Goal: Task Accomplishment & Management: Manage account settings

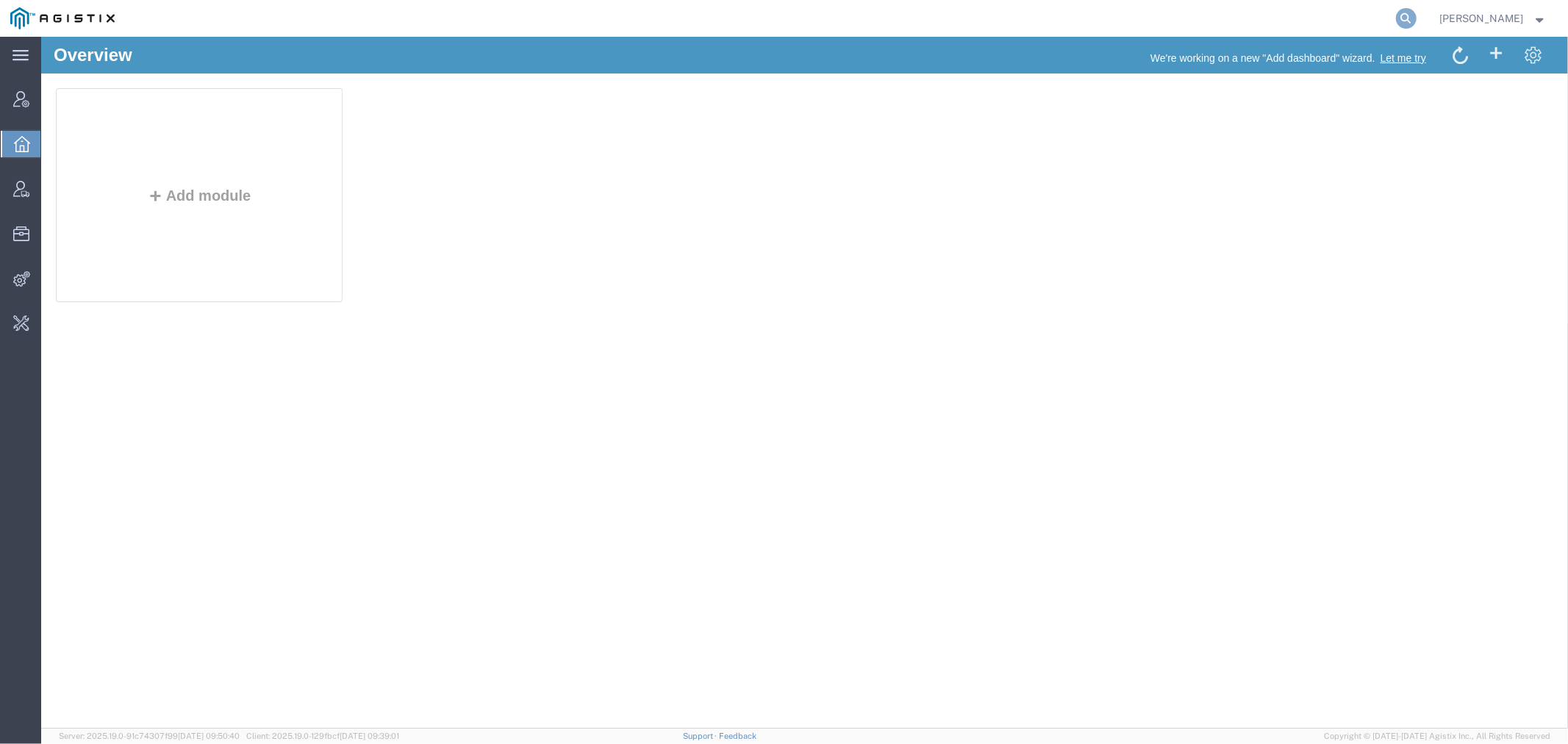
click at [1416, 19] on icon at bounding box center [1406, 18] width 20 height 20
type input "o"
click at [1111, 19] on input "search" at bounding box center [1172, 18] width 447 height 35
paste input "56776178"
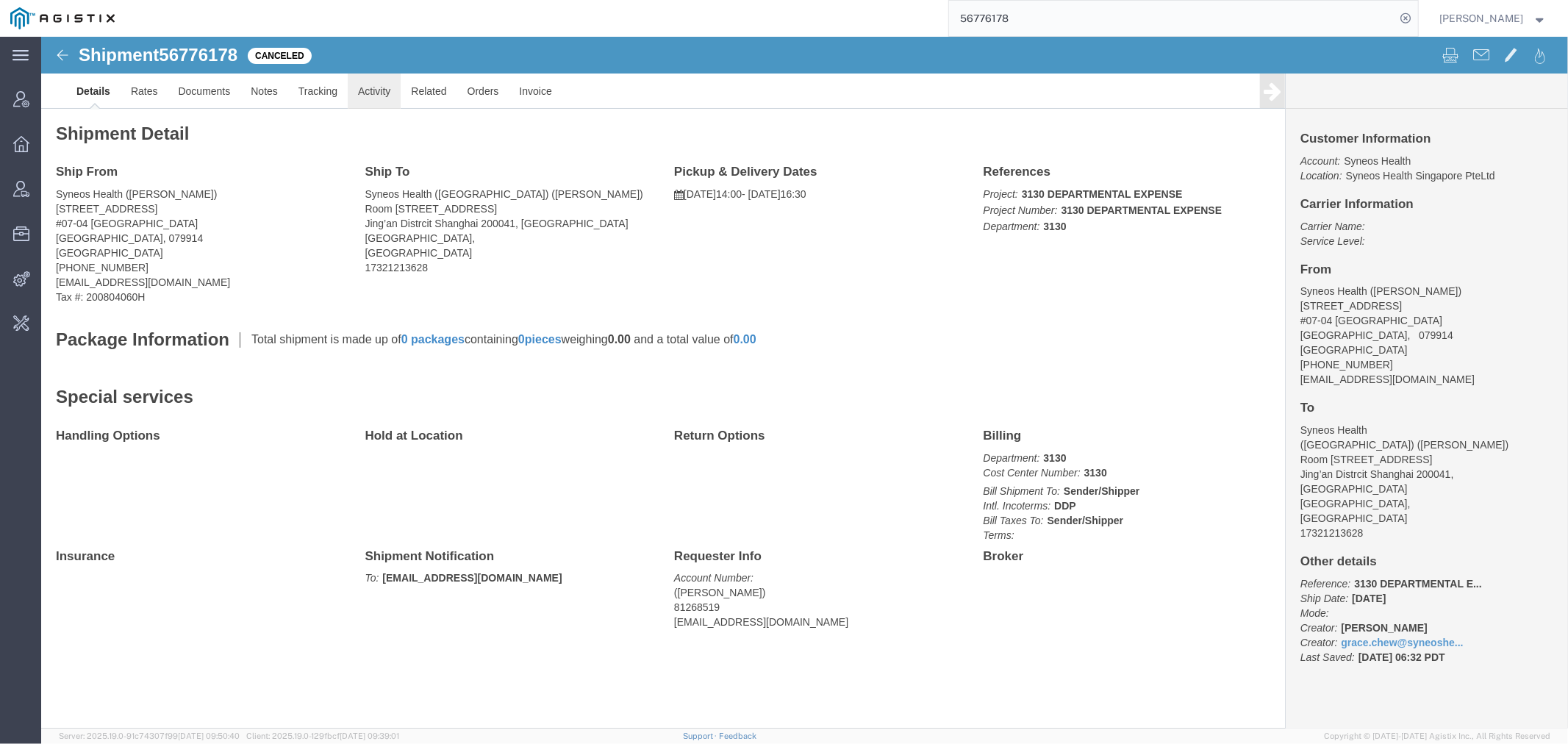
click link "Activity"
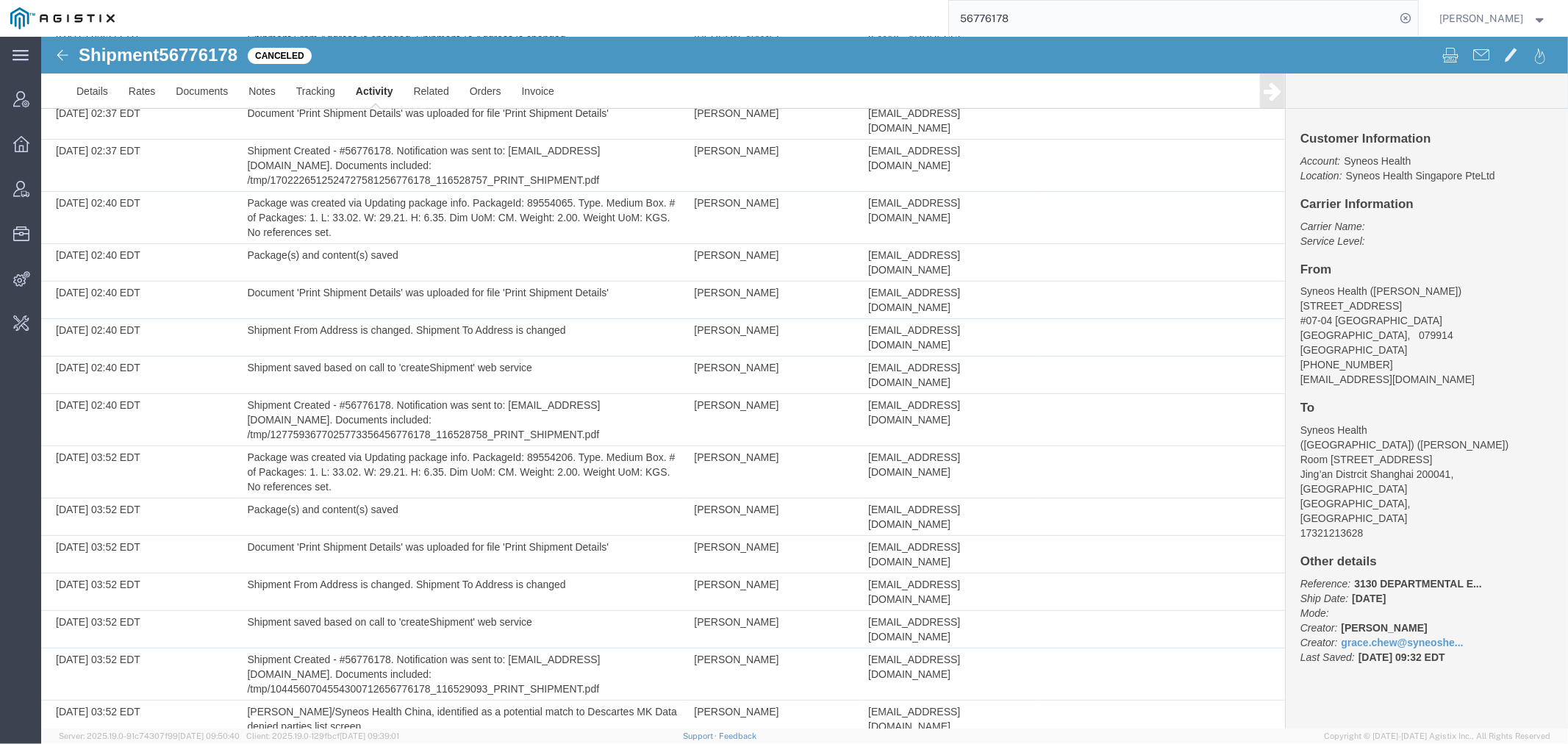
scroll to position [408, 0]
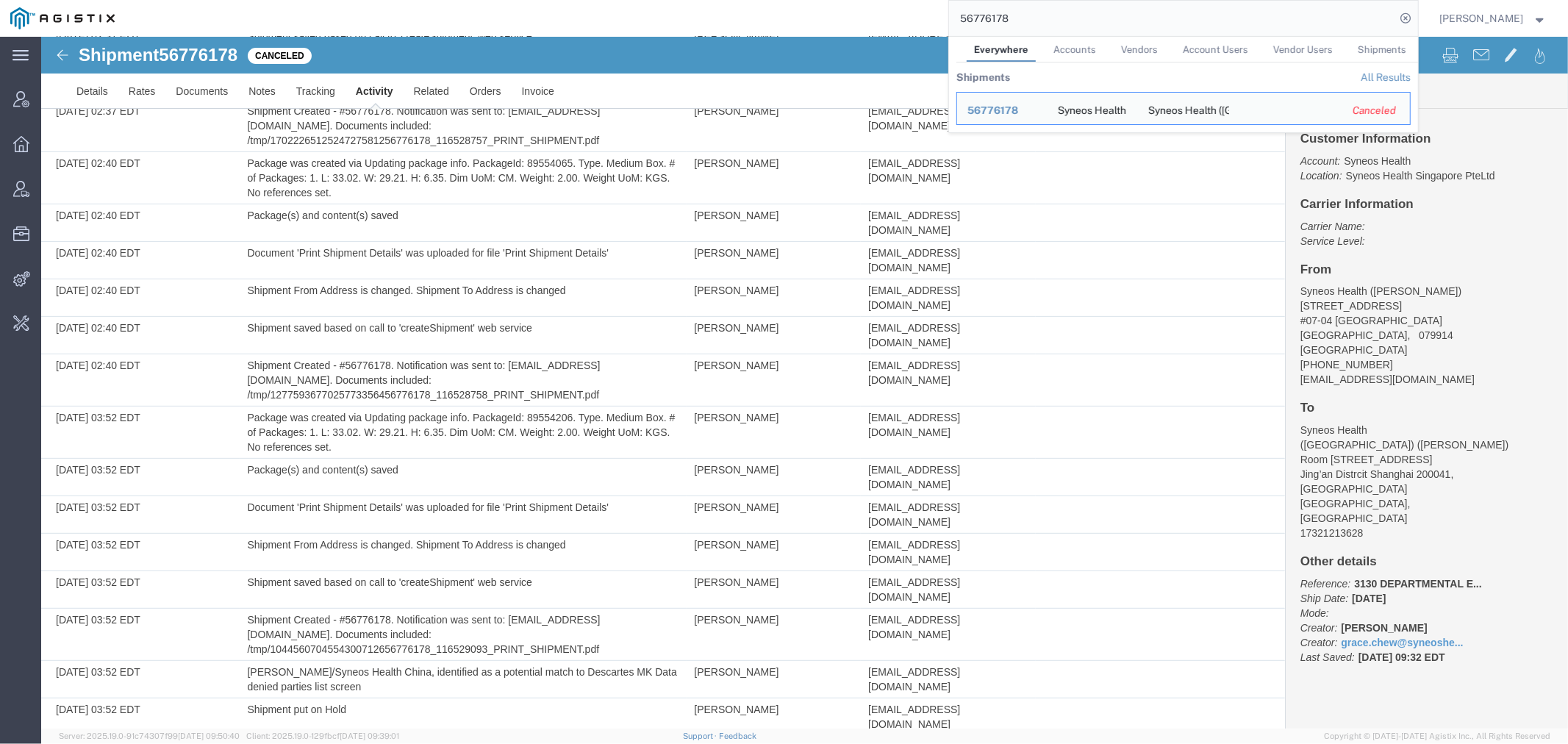
drag, startPoint x: 1082, startPoint y: 47, endPoint x: 726, endPoint y: 55, distance: 356.1
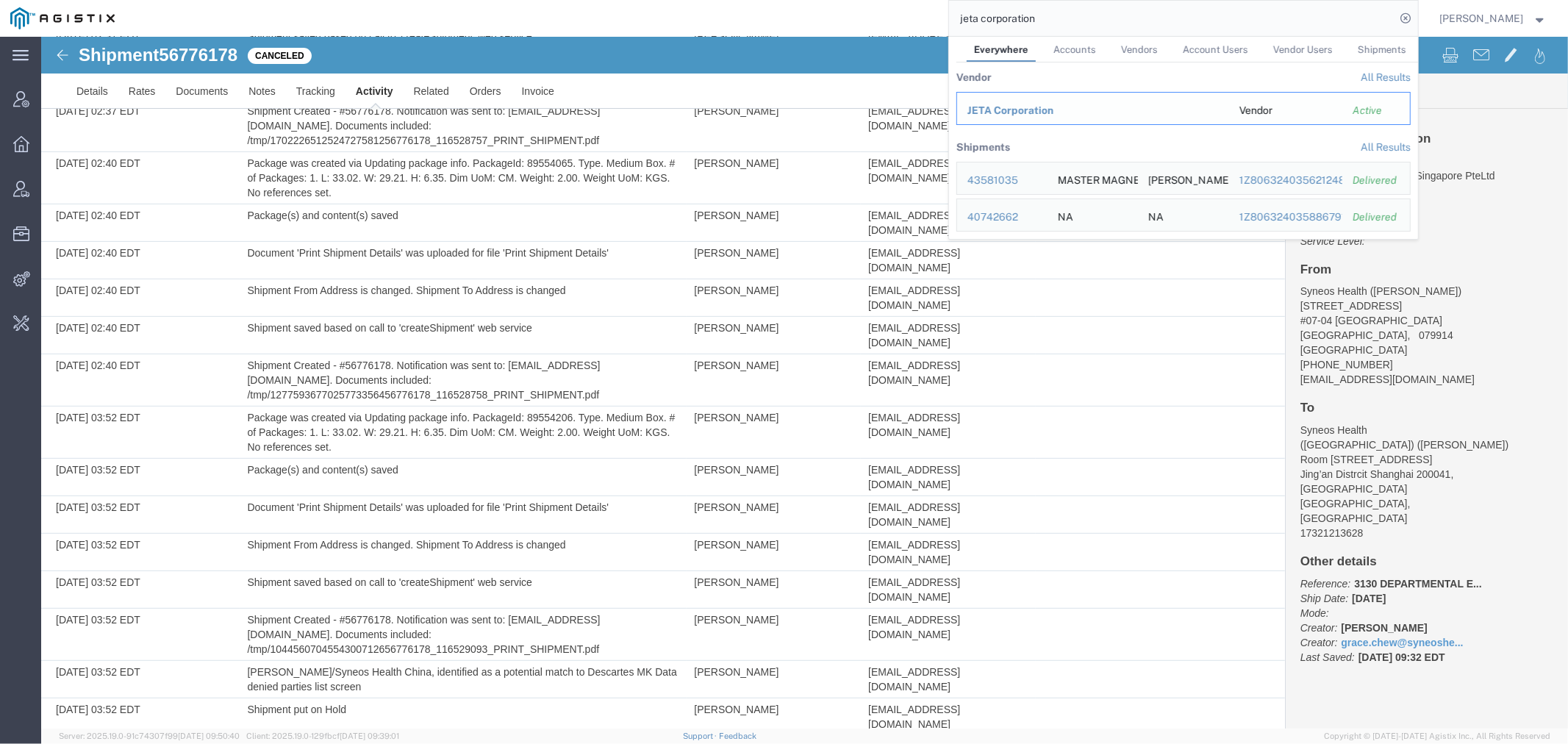
click at [1017, 112] on span "JETA Corporation" at bounding box center [1010, 110] width 86 height 12
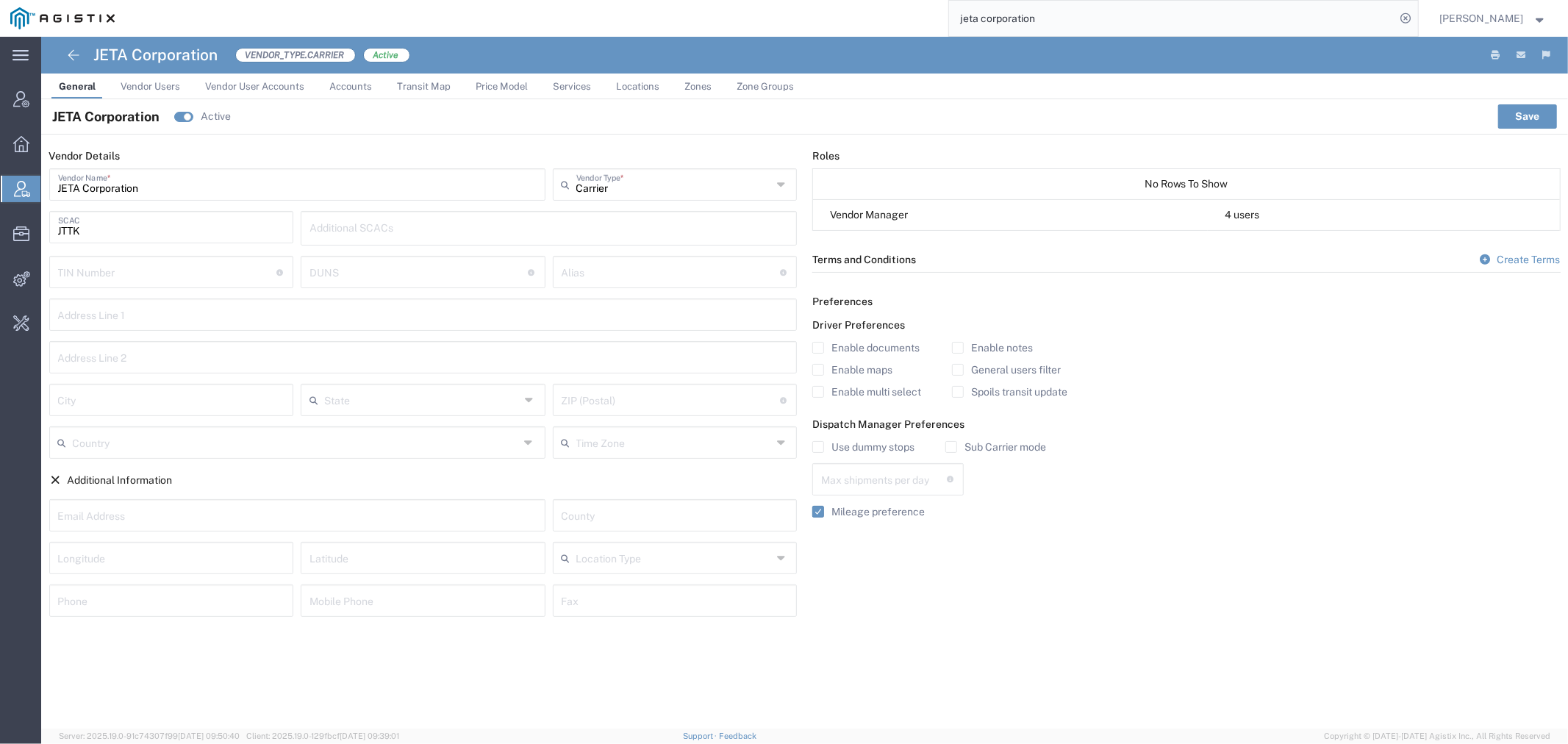
click at [339, 89] on span "Accounts" at bounding box center [351, 86] width 43 height 11
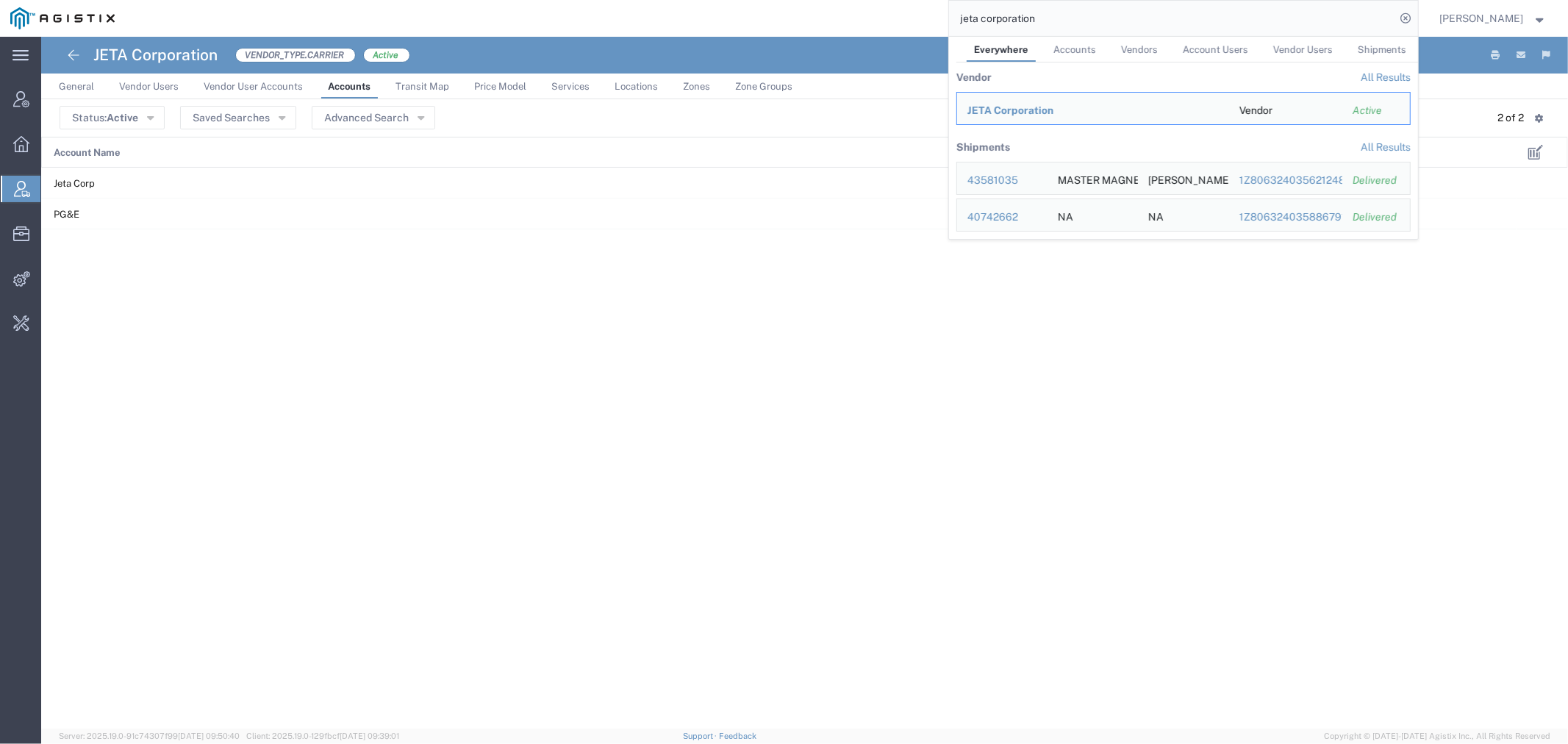
drag, startPoint x: 1072, startPoint y: 15, endPoint x: 741, endPoint y: 15, distance: 331.0
click at [768, 15] on div "jeta corporation Everywhere Accounts Vendors Account Users Vendor Users Shipmen…" at bounding box center [772, 18] width 1293 height 37
drag, startPoint x: 1060, startPoint y: 4, endPoint x: 831, endPoint y: 35, distance: 231.1
click at [836, 33] on div "[GEOGRAPHIC_DATA] Everywhere Accounts Vendors Account Users Vendor Users Shipme…" at bounding box center [772, 18] width 1293 height 37
drag, startPoint x: 1095, startPoint y: 17, endPoint x: 614, endPoint y: 20, distance: 481.0
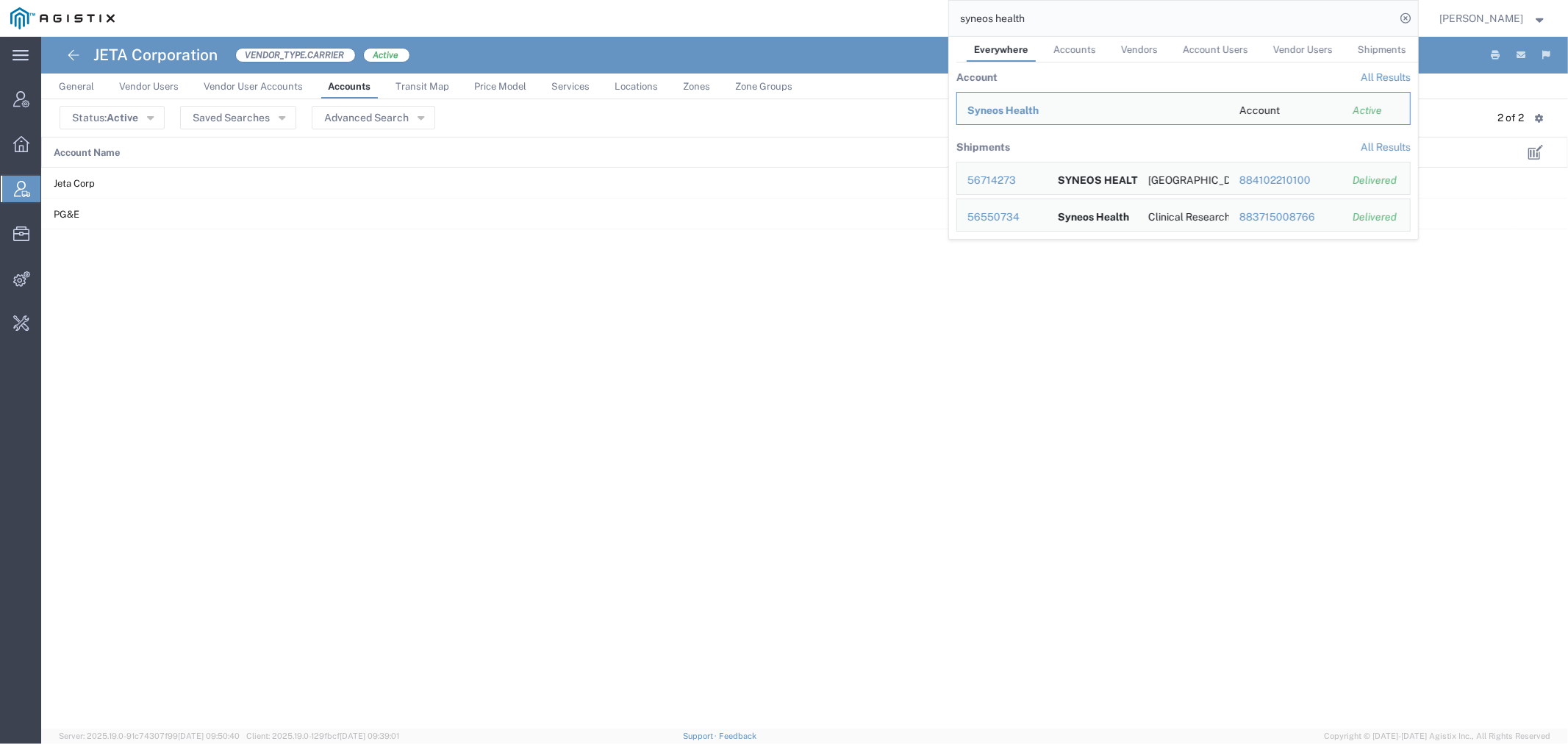
click at [659, 17] on div "syneos health Everywhere Accounts Vendors Account Users Vendor Users Shipments …" at bounding box center [772, 18] width 1293 height 37
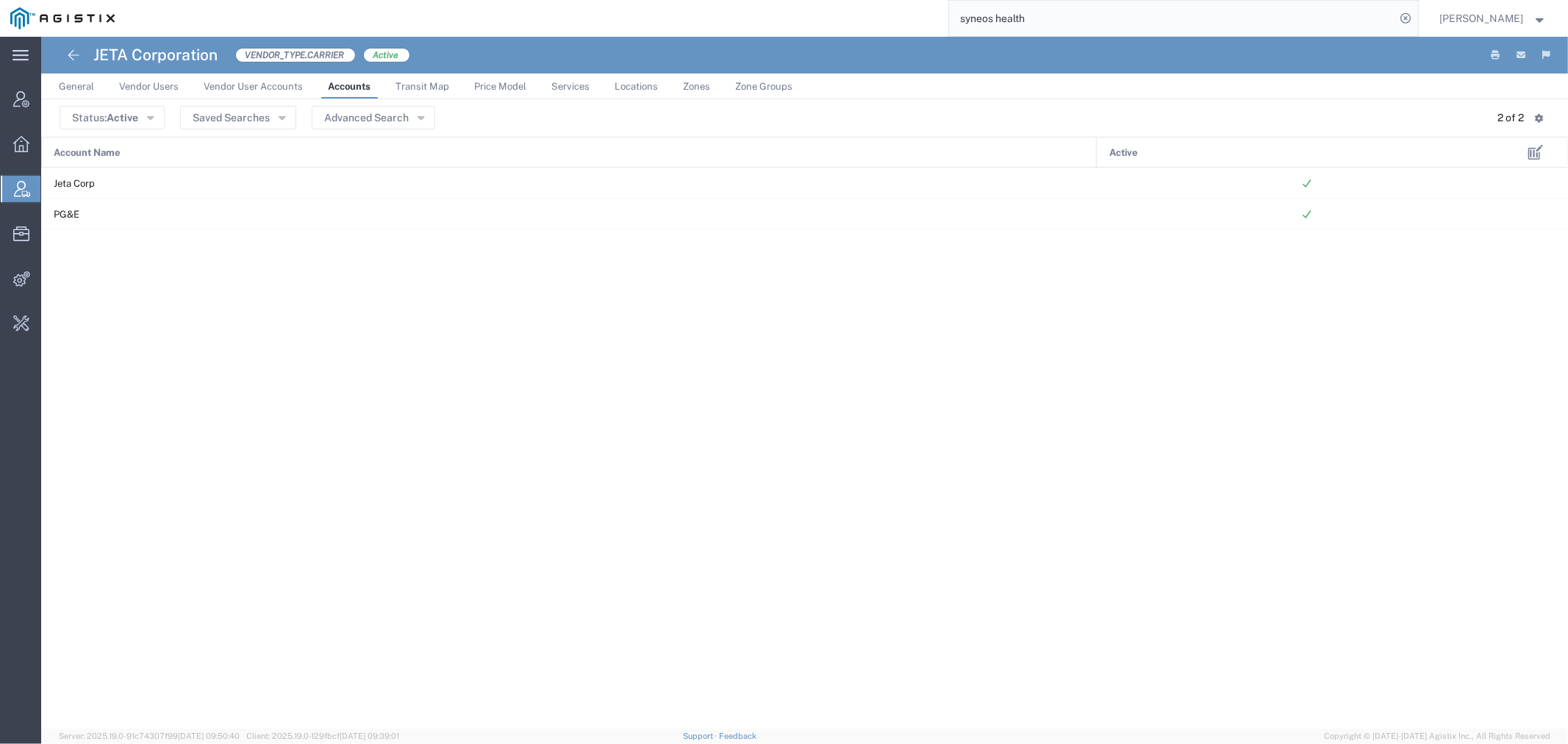
paste input "54588579"
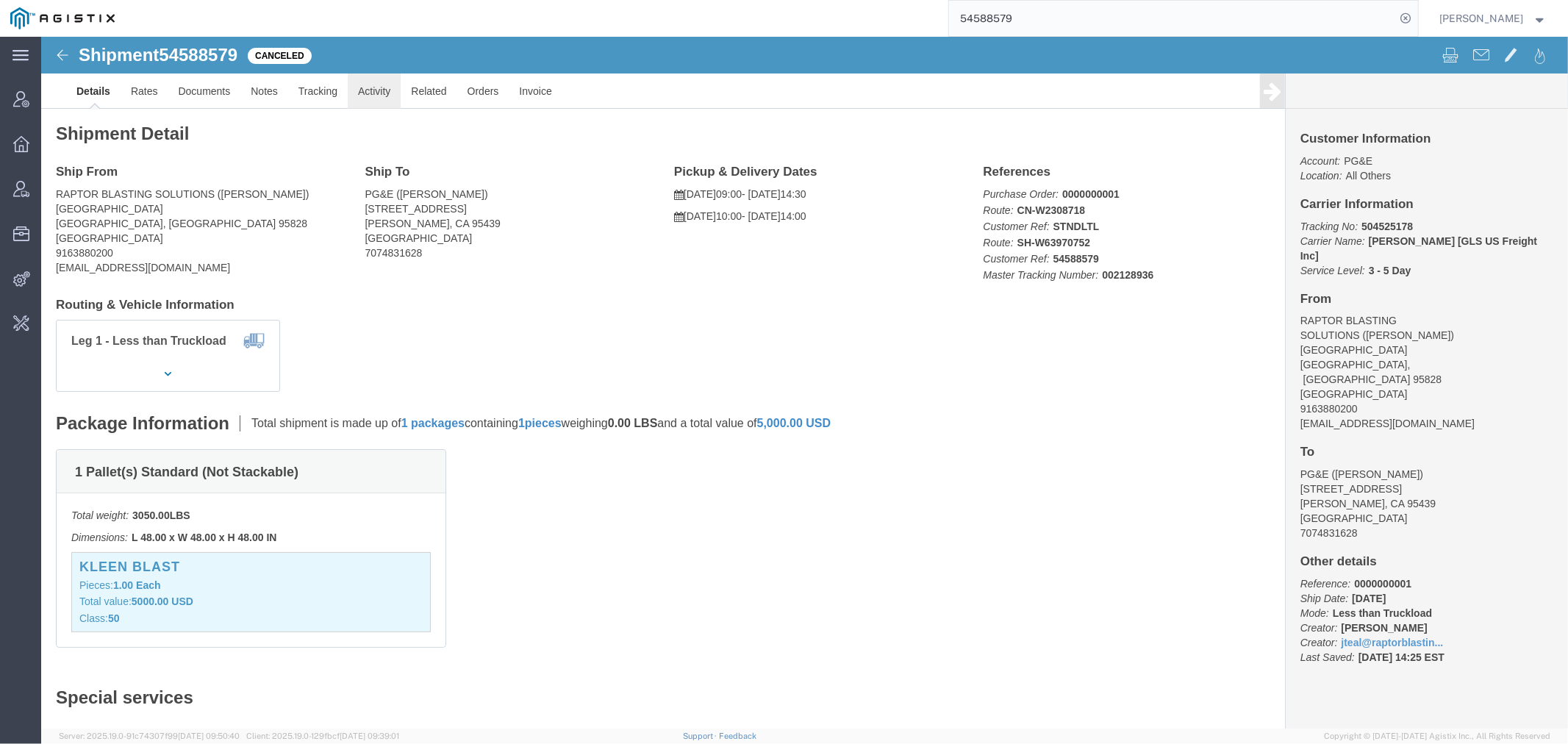
click link "Activity"
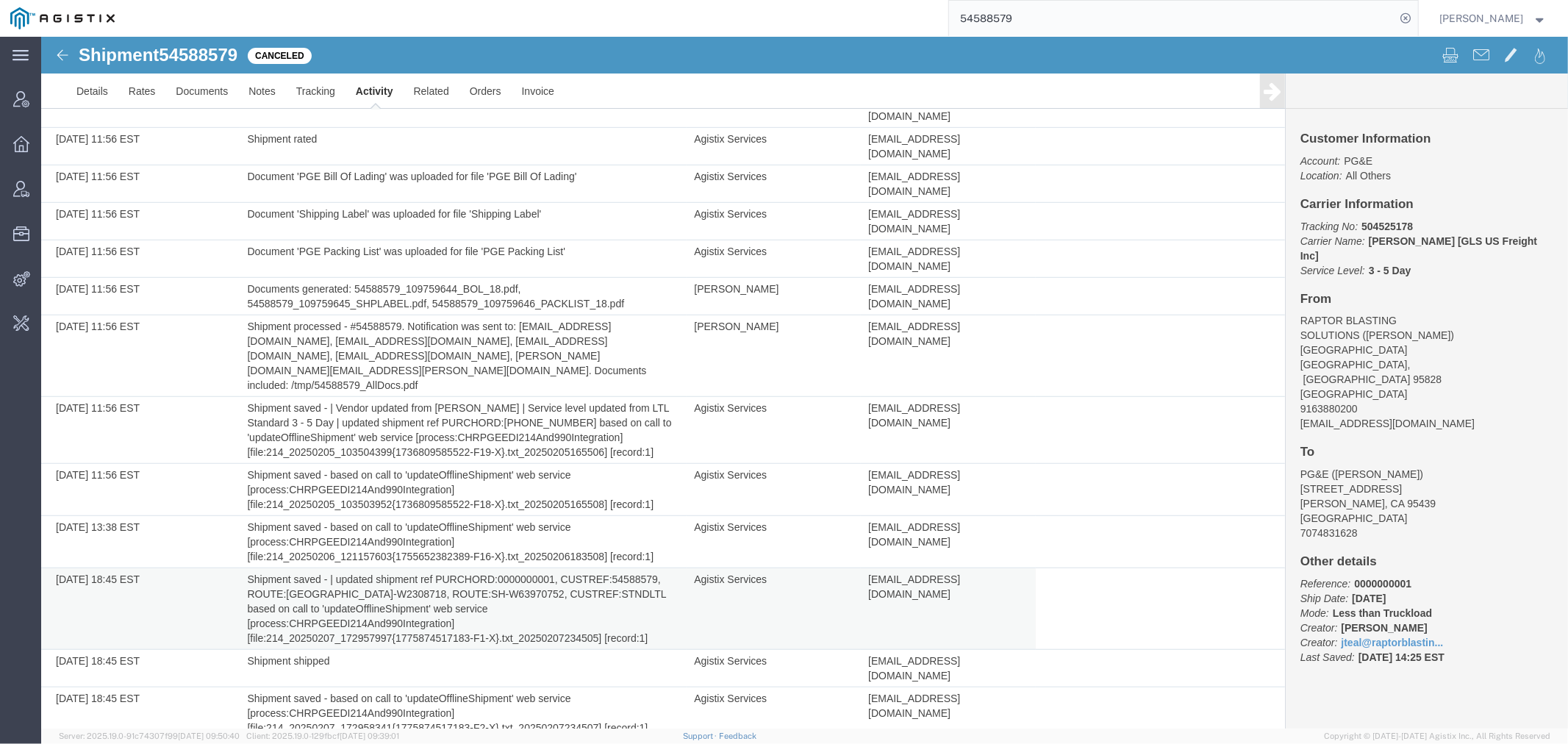
scroll to position [767, 0]
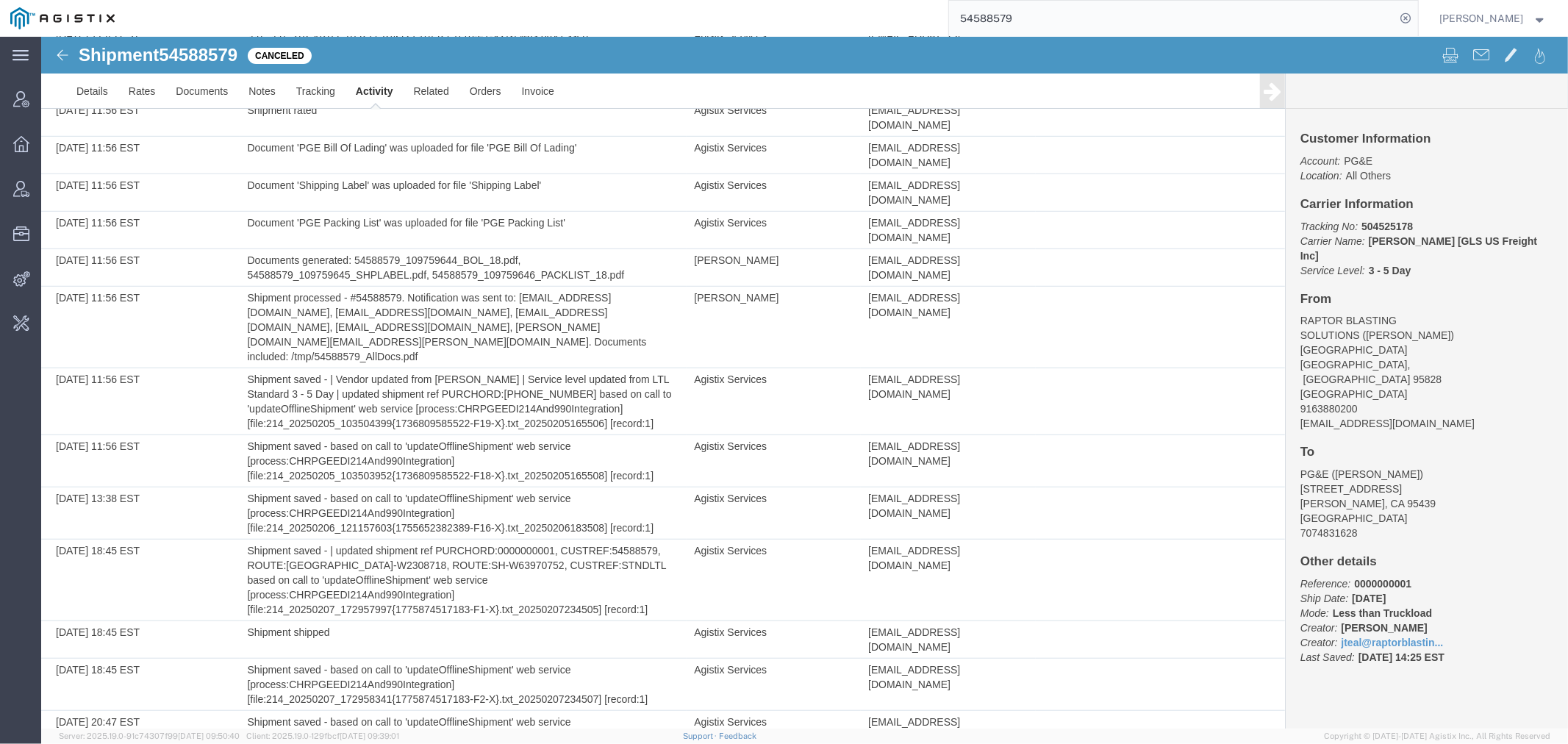
drag, startPoint x: 597, startPoint y: 561, endPoint x: 267, endPoint y: 558, distance: 330.0
drag, startPoint x: 262, startPoint y: 555, endPoint x: 474, endPoint y: 555, distance: 212.0
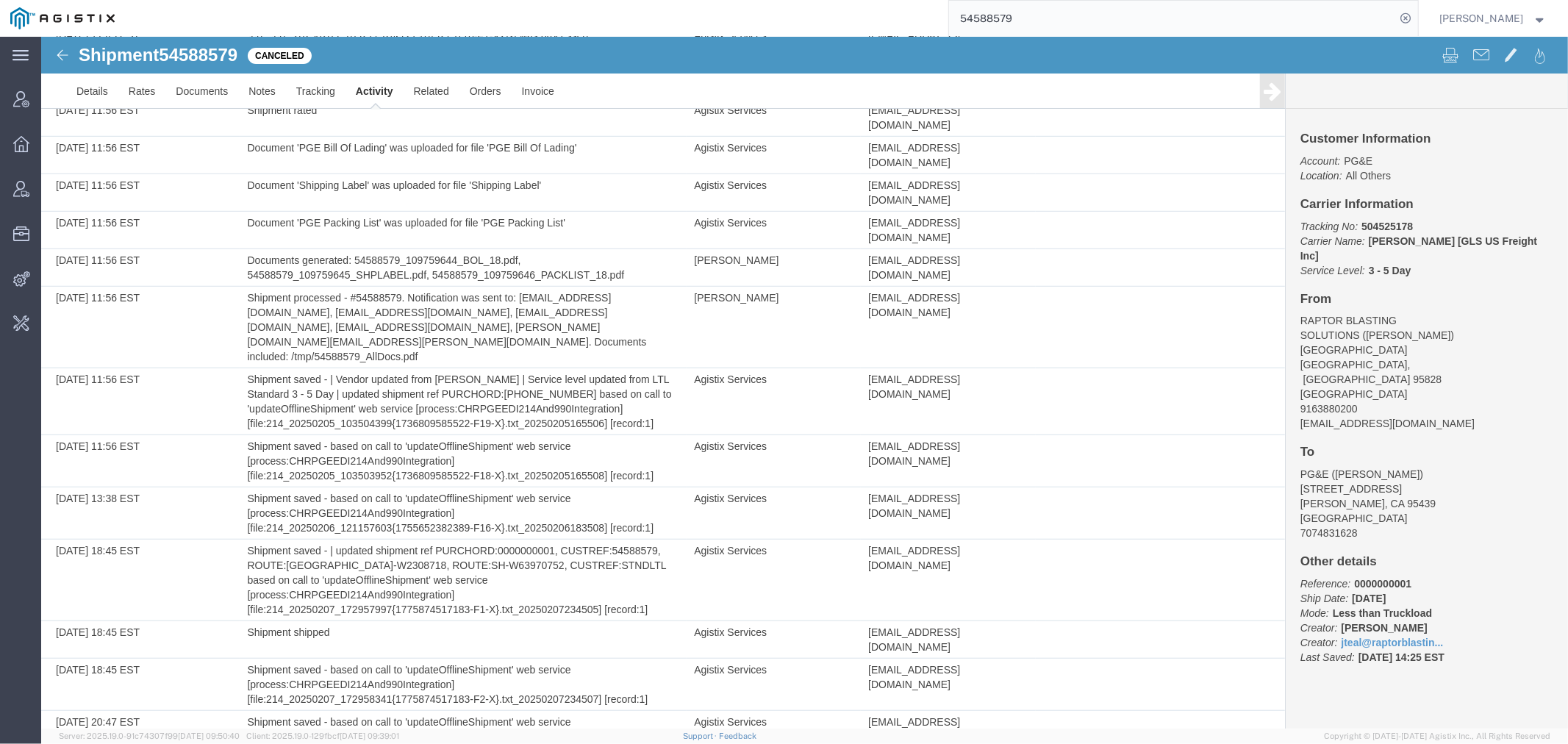
drag, startPoint x: 266, startPoint y: 555, endPoint x: 596, endPoint y: 566, distance: 330.2
copy td "214_20250228_130101755{184404418552-F13-X}.txt_20250228192505"
click at [323, 91] on link "Tracking" at bounding box center [315, 90] width 60 height 35
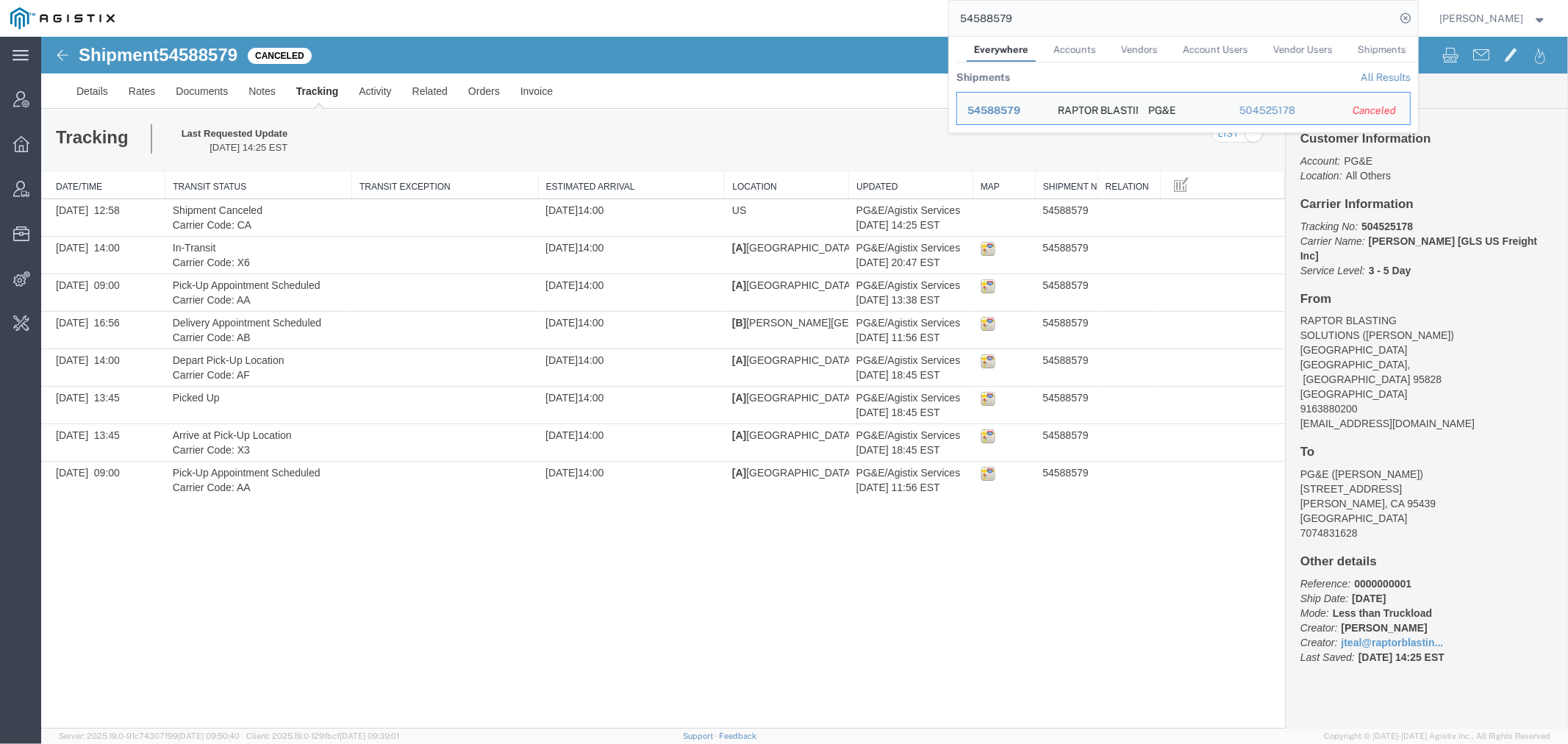
drag, startPoint x: 787, startPoint y: 13, endPoint x: 576, endPoint y: 17, distance: 211.0
click at [685, 13] on div "54588579 Everywhere Accounts Vendors Account Users Vendor Users Shipments Shipm…" at bounding box center [772, 18] width 1293 height 37
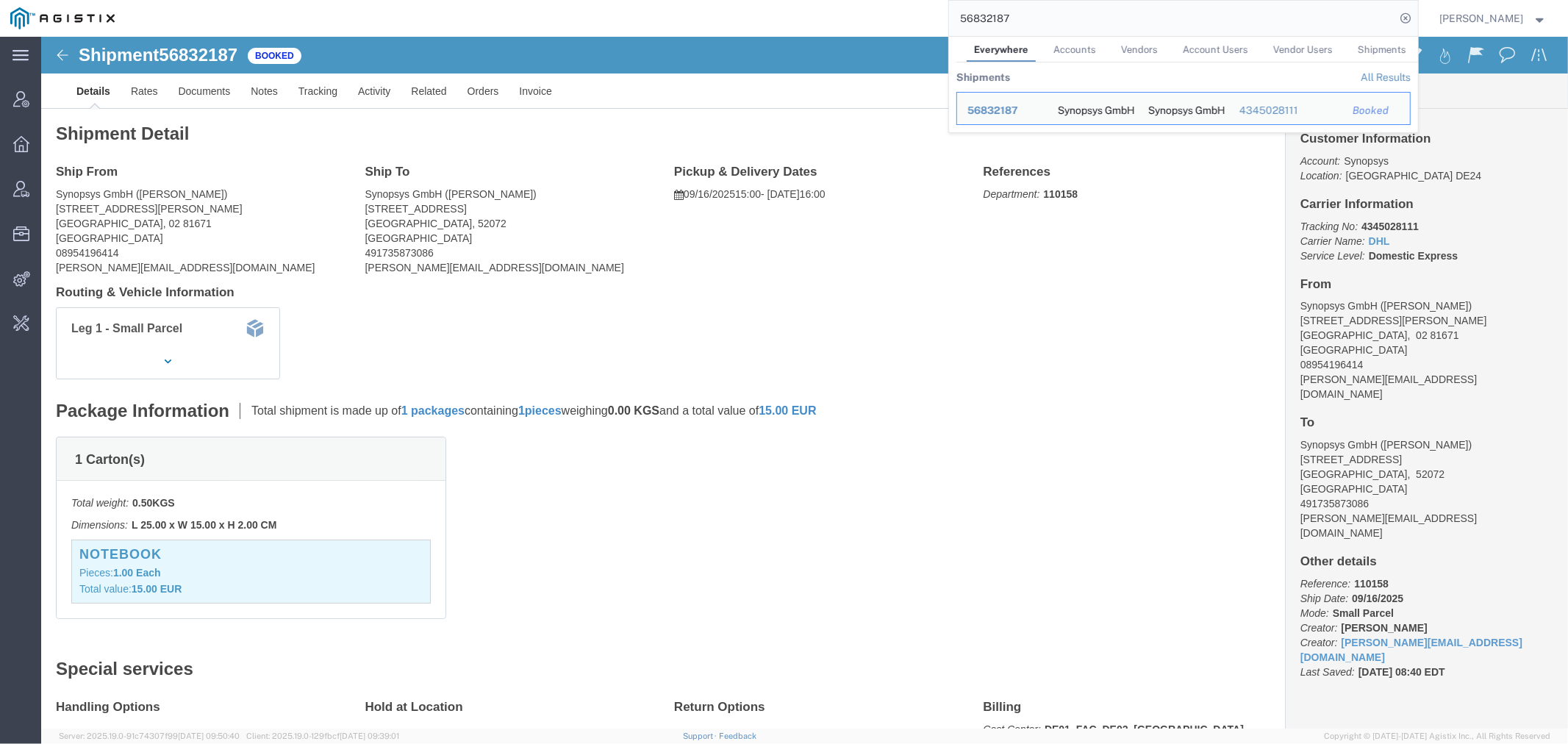
drag, startPoint x: 1076, startPoint y: 25, endPoint x: 647, endPoint y: 38, distance: 429.2
paste input "ARI-25247-0070"
click at [1410, 72] on link "All Results" at bounding box center [1385, 78] width 50 height 12
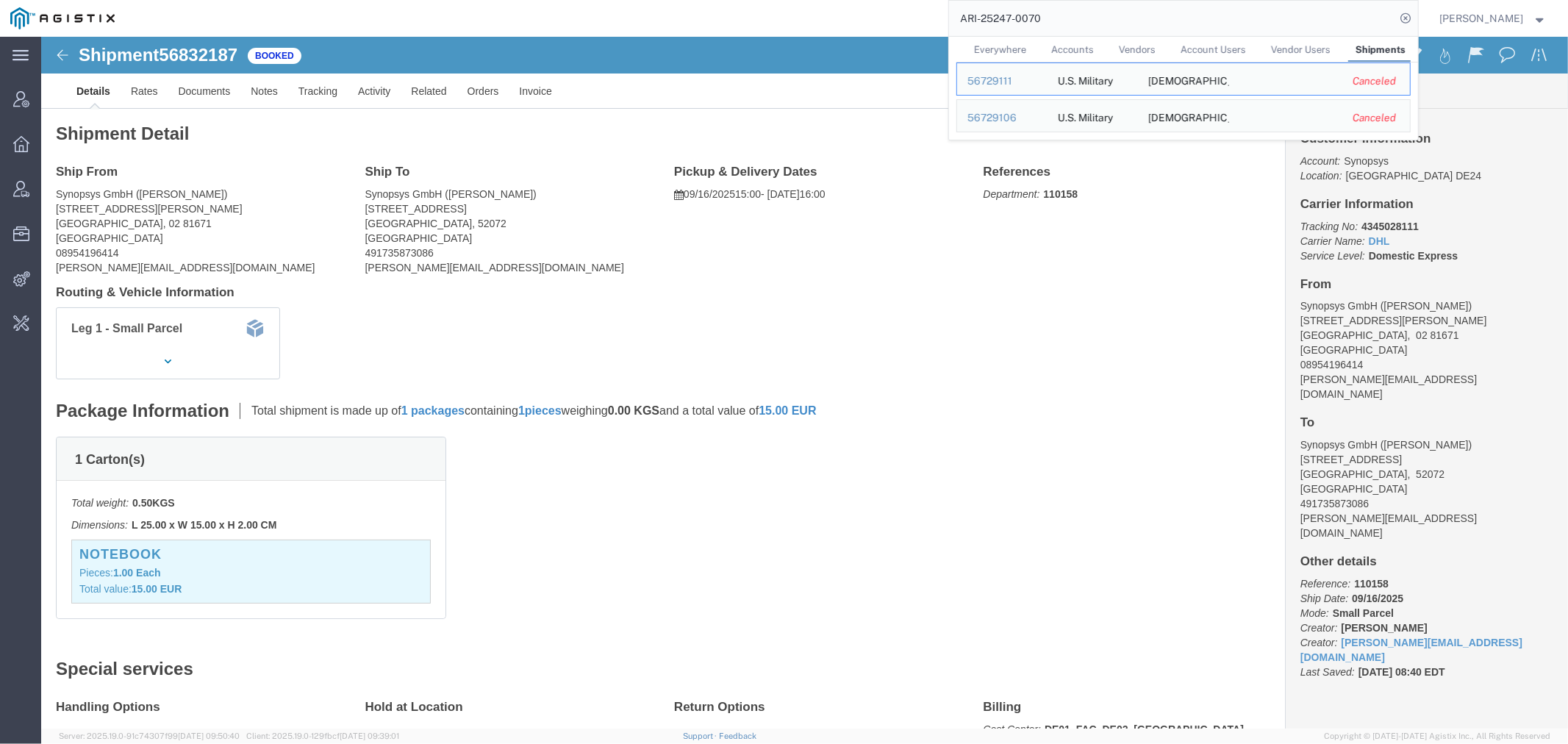
drag, startPoint x: 1082, startPoint y: 13, endPoint x: 508, endPoint y: 16, distance: 574.0
paste input "393202472368"
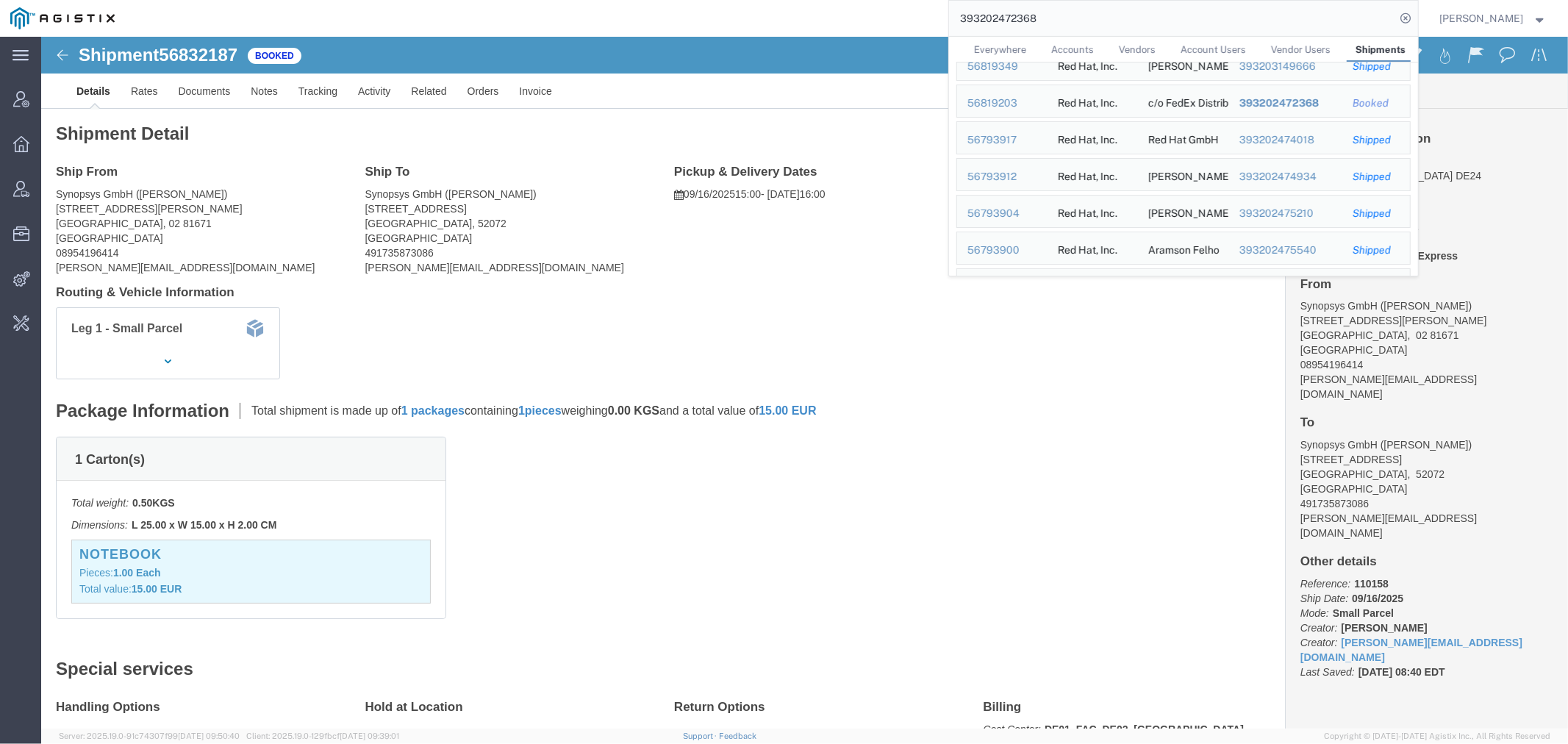
scroll to position [1225, 0]
click at [990, 104] on div "56819203" at bounding box center [1002, 106] width 70 height 15
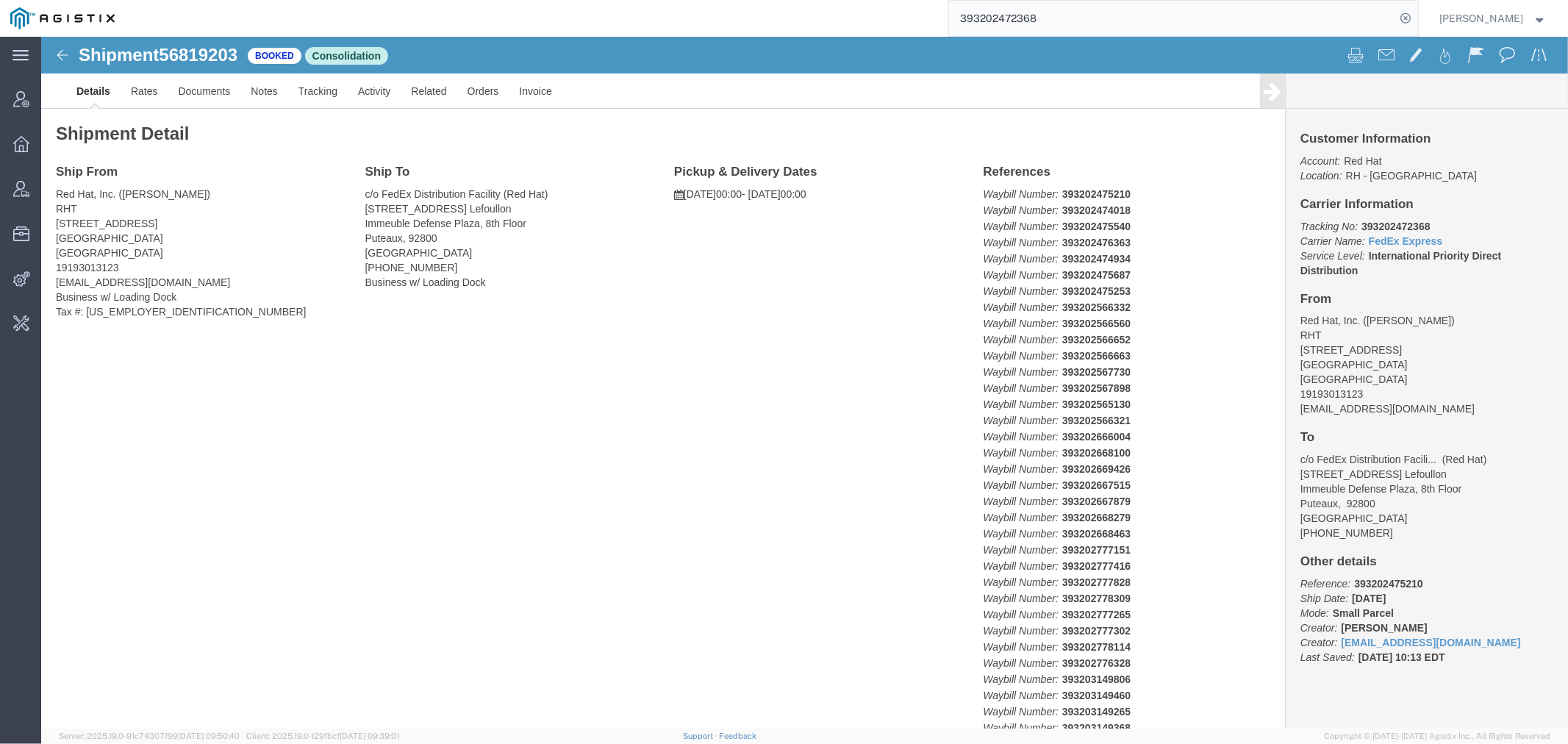
drag, startPoint x: 1073, startPoint y: 14, endPoint x: 802, endPoint y: 10, distance: 271.0
click at [821, 15] on div "393202472368" at bounding box center [772, 18] width 1293 height 37
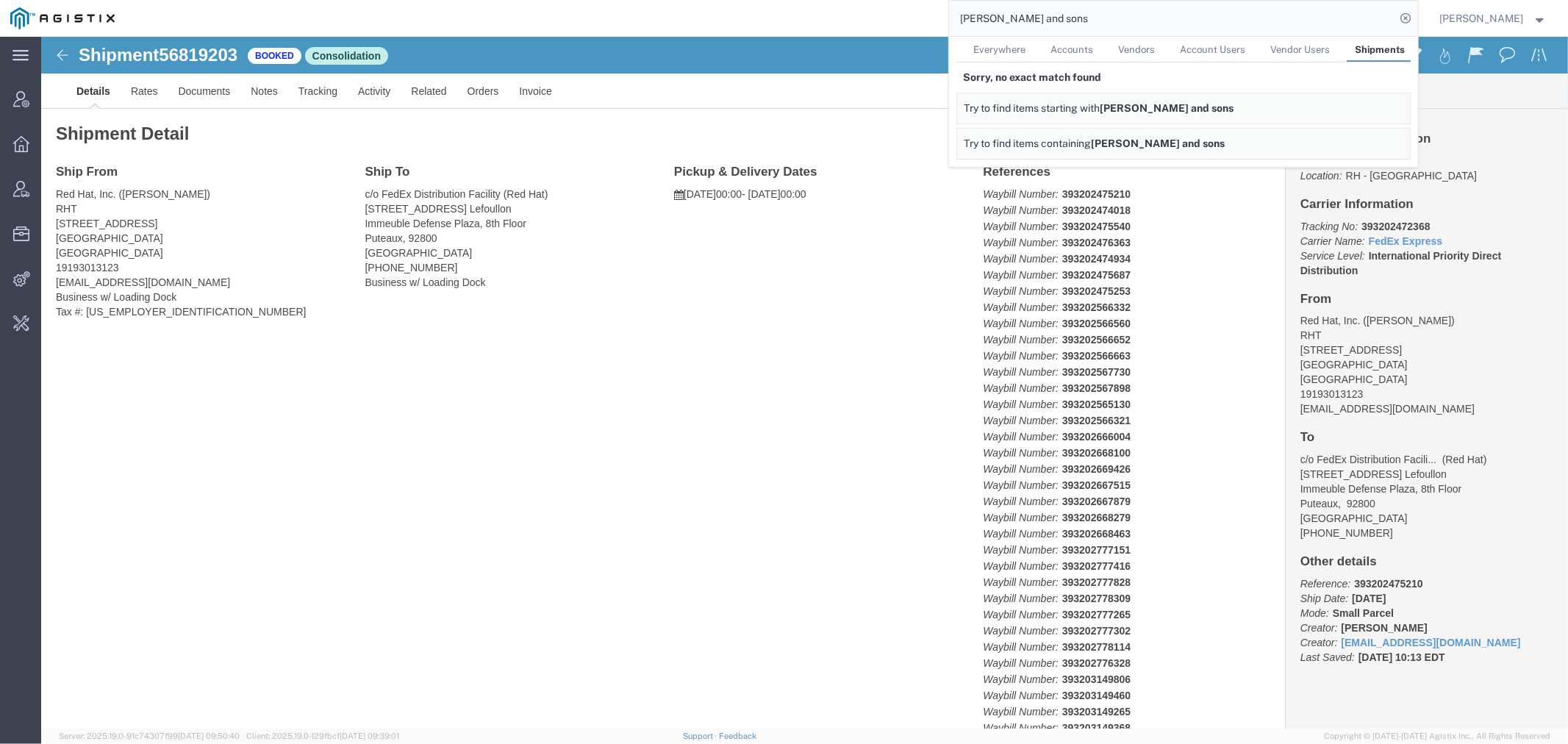
drag, startPoint x: 1023, startPoint y: 52, endPoint x: 987, endPoint y: 14, distance: 52.3
click at [1023, 52] on span "Everywhere" at bounding box center [999, 49] width 52 height 11
drag, startPoint x: 1023, startPoint y: 23, endPoint x: 1254, endPoint y: 22, distance: 231.0
click at [1226, 22] on input "[PERSON_NAME] and sons" at bounding box center [1172, 18] width 447 height 35
type input "[PERSON_NAME]"
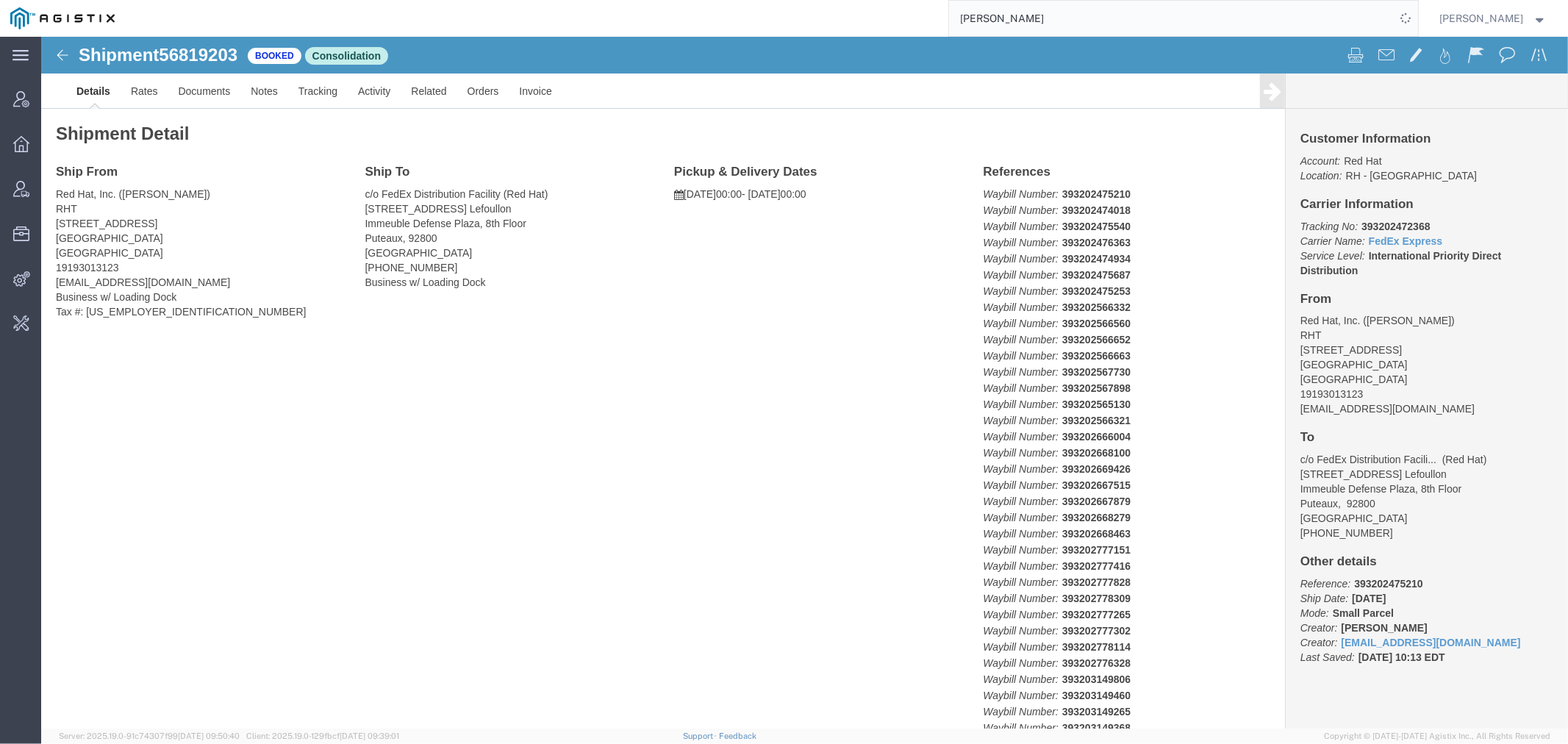
click at [1085, 23] on input "[PERSON_NAME]" at bounding box center [1172, 18] width 447 height 35
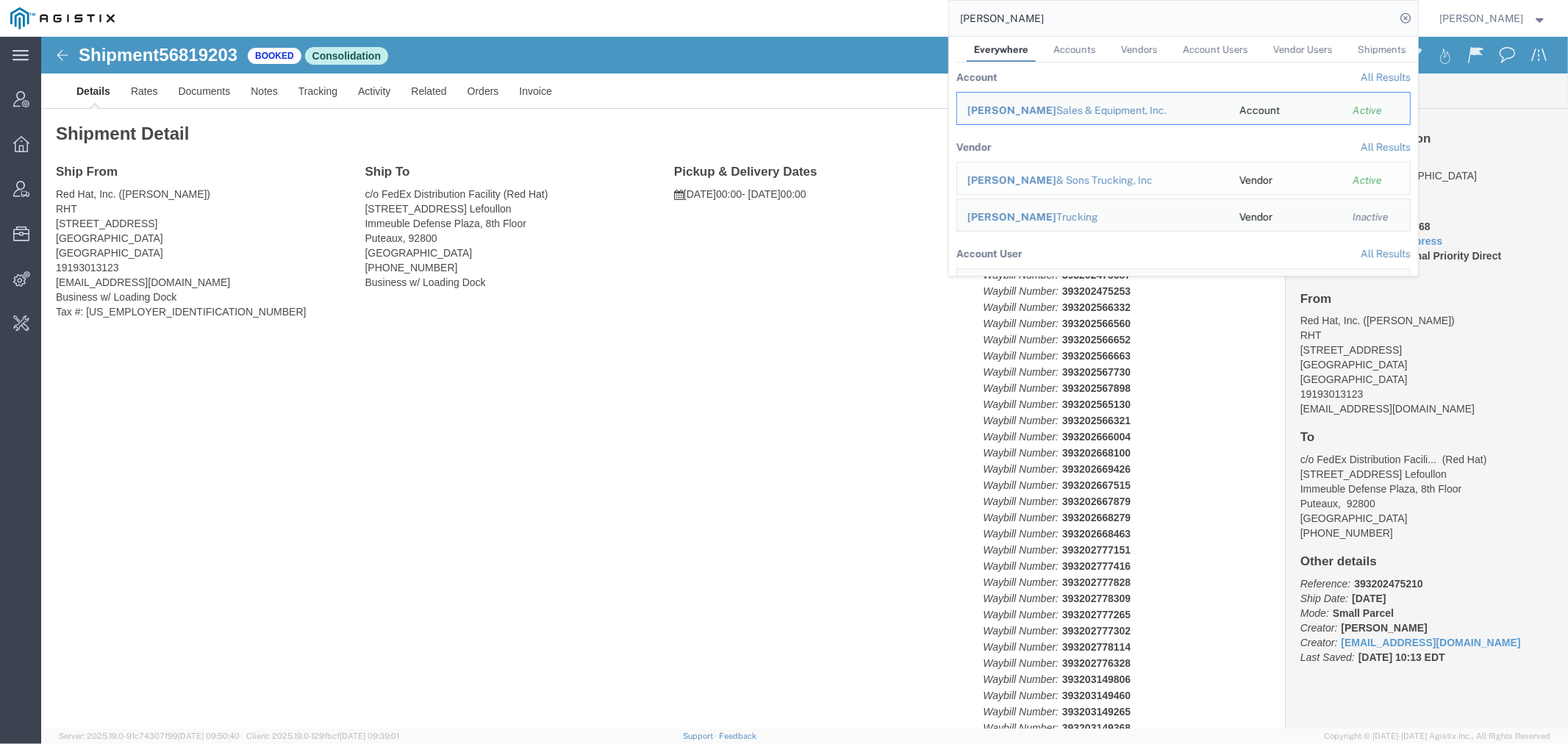
click at [1029, 180] on div "[PERSON_NAME] & Sons Trucking, Inc" at bounding box center [1092, 180] width 251 height 15
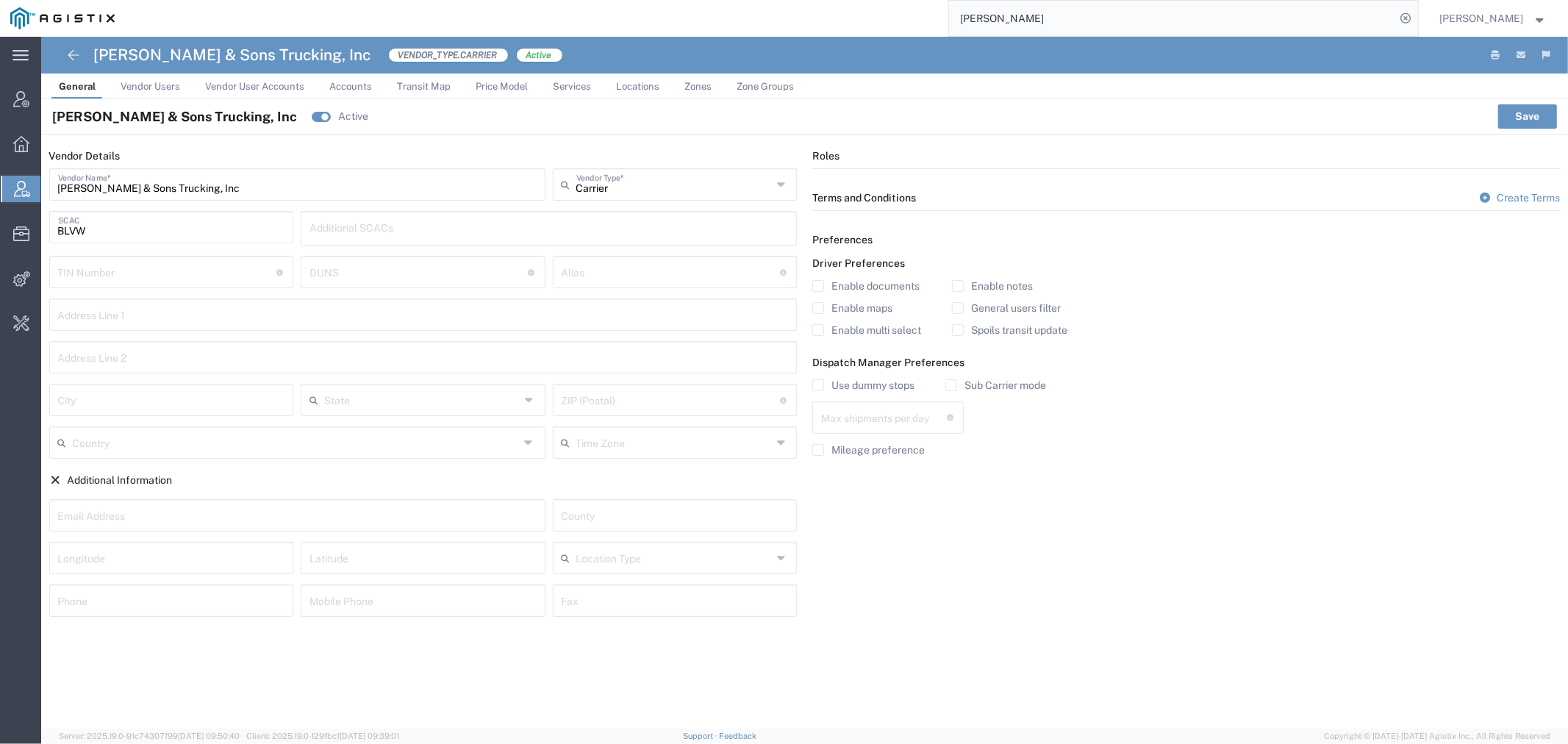
type input "1"
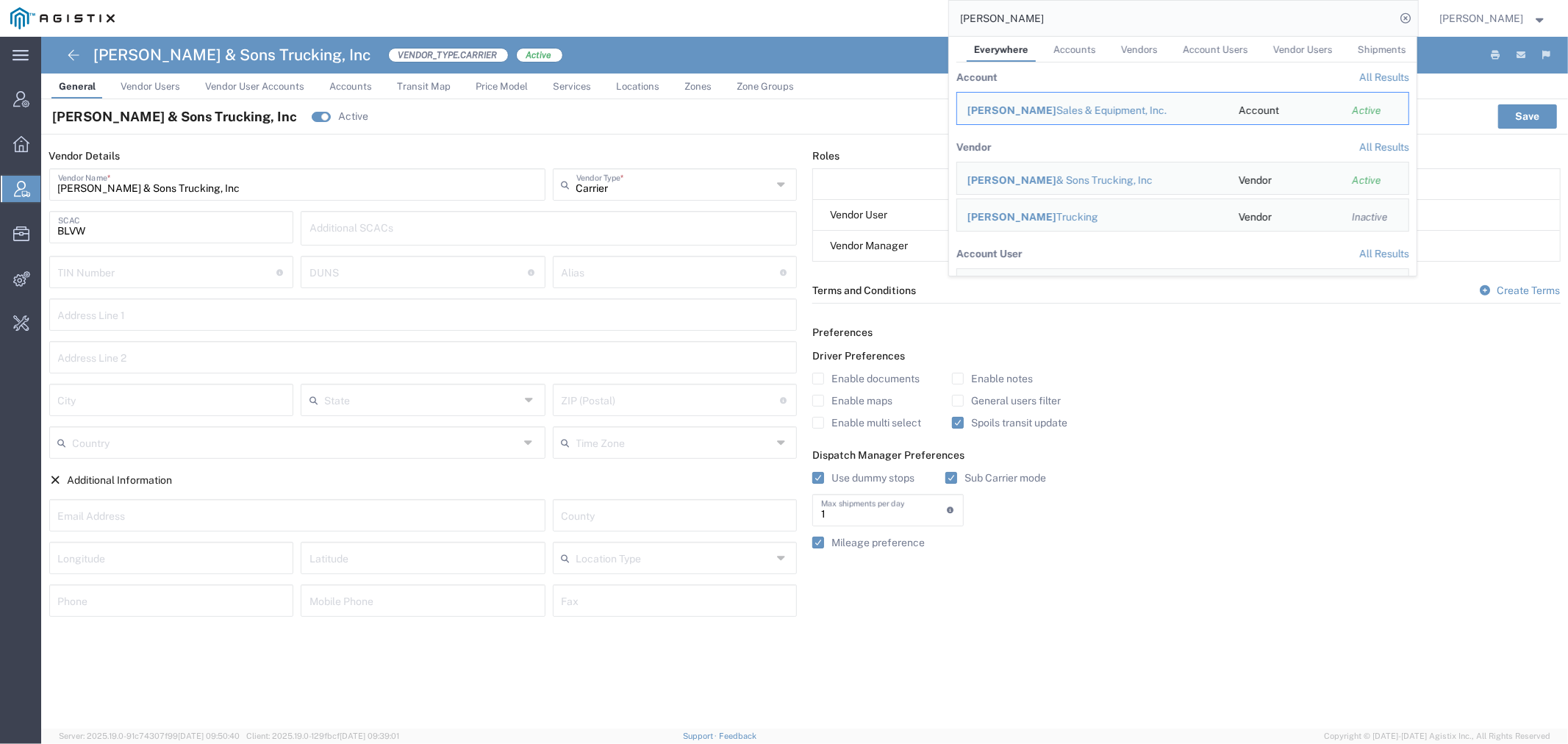
drag, startPoint x: 1041, startPoint y: 11, endPoint x: 756, endPoint y: 46, distance: 287.1
click at [780, 40] on div "main_menu Created with Sketch. Collapse Menu Account Manager Overview Vendor Ma…" at bounding box center [784, 390] width 1568 height 707
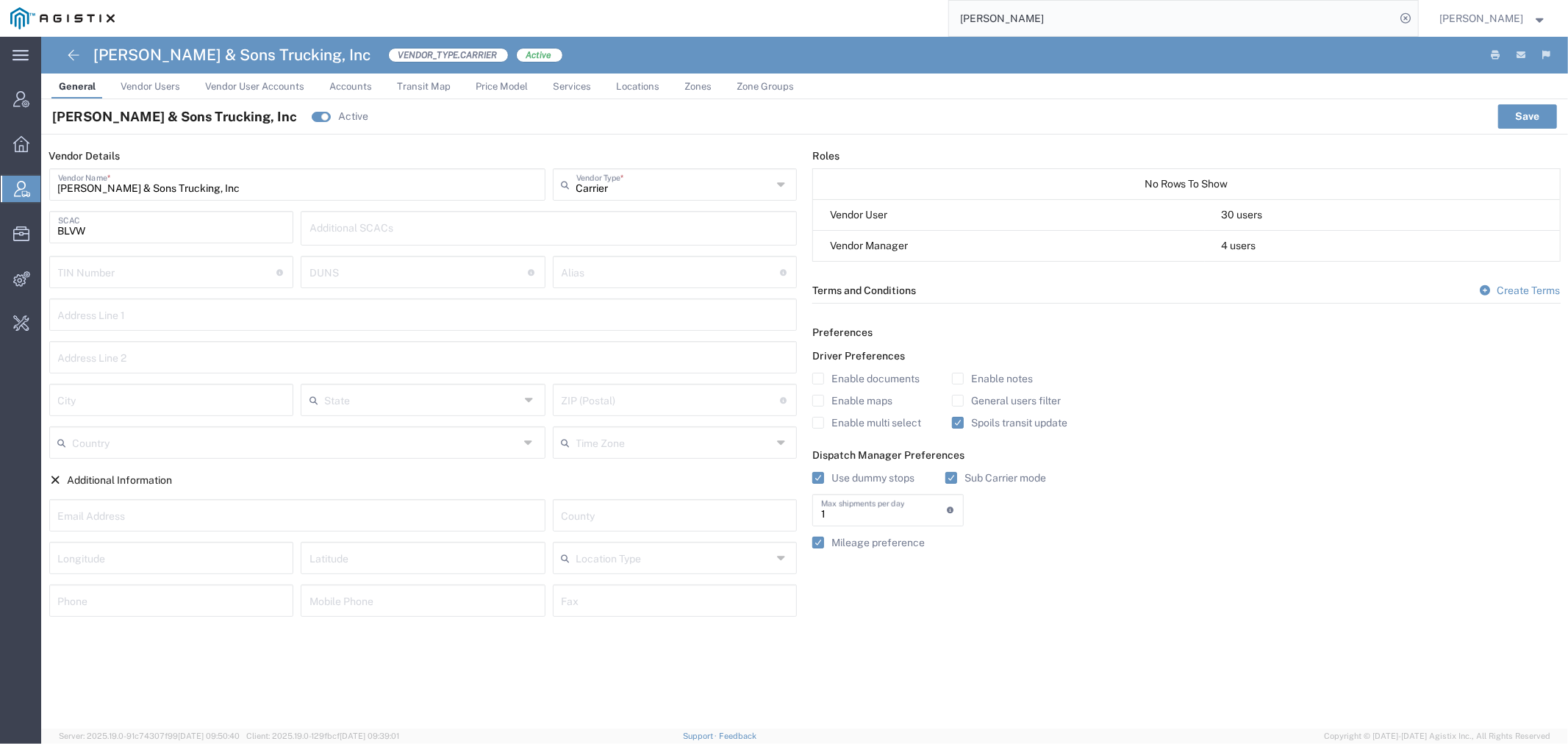
paste input "56832187"
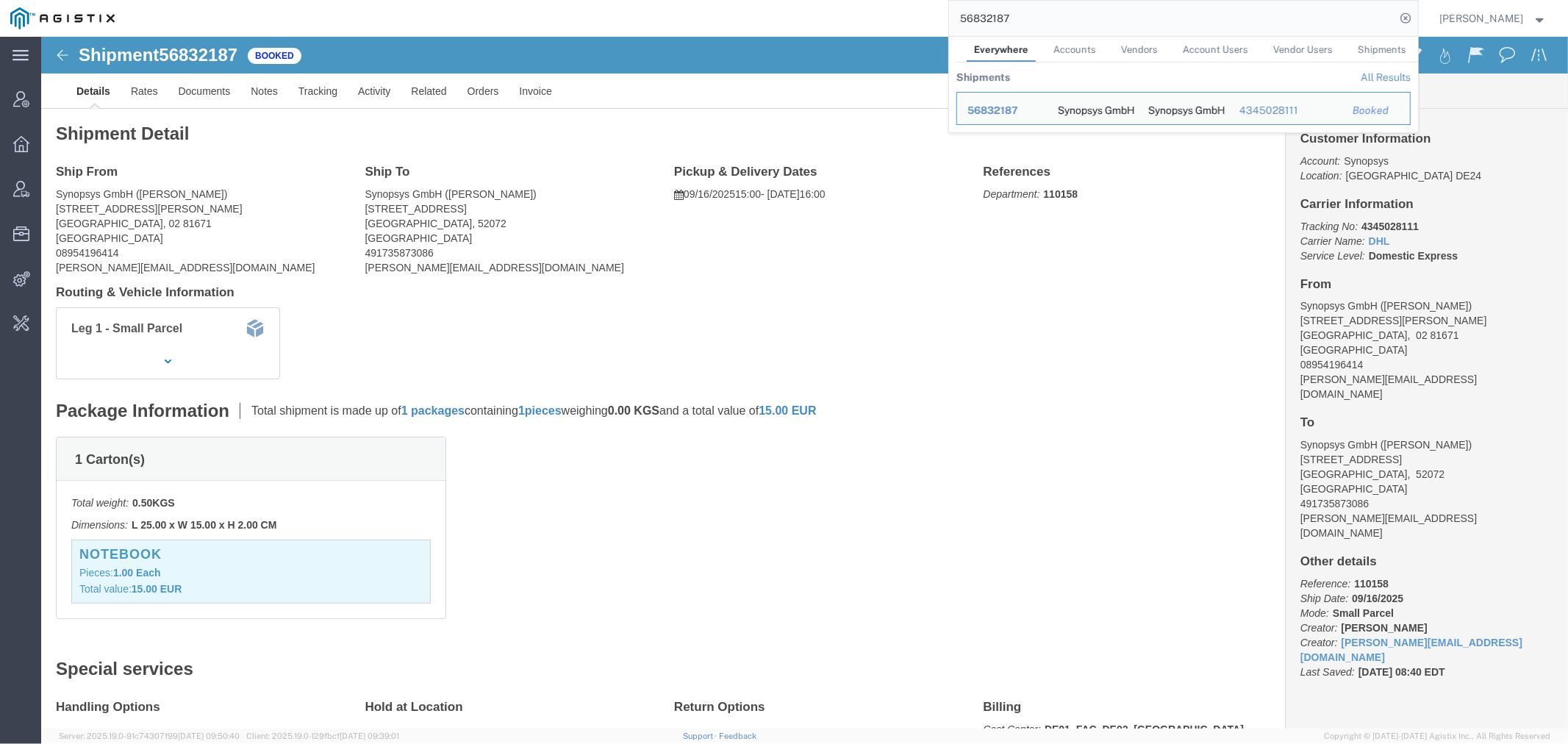
click div "Ship From Synopsys GmbH ([PERSON_NAME]) August-[PERSON_NAME][STREET_ADDRESS] 08…"
drag, startPoint x: 1055, startPoint y: 11, endPoint x: 723, endPoint y: 11, distance: 332.0
click at [773, 11] on div "56832187 Everywhere Accounts Vendors Account Users Vendor Users Shipments Shipm…" at bounding box center [772, 18] width 1293 height 37
paste input "113824"
click at [1393, 74] on link "All Results" at bounding box center [1385, 78] width 50 height 12
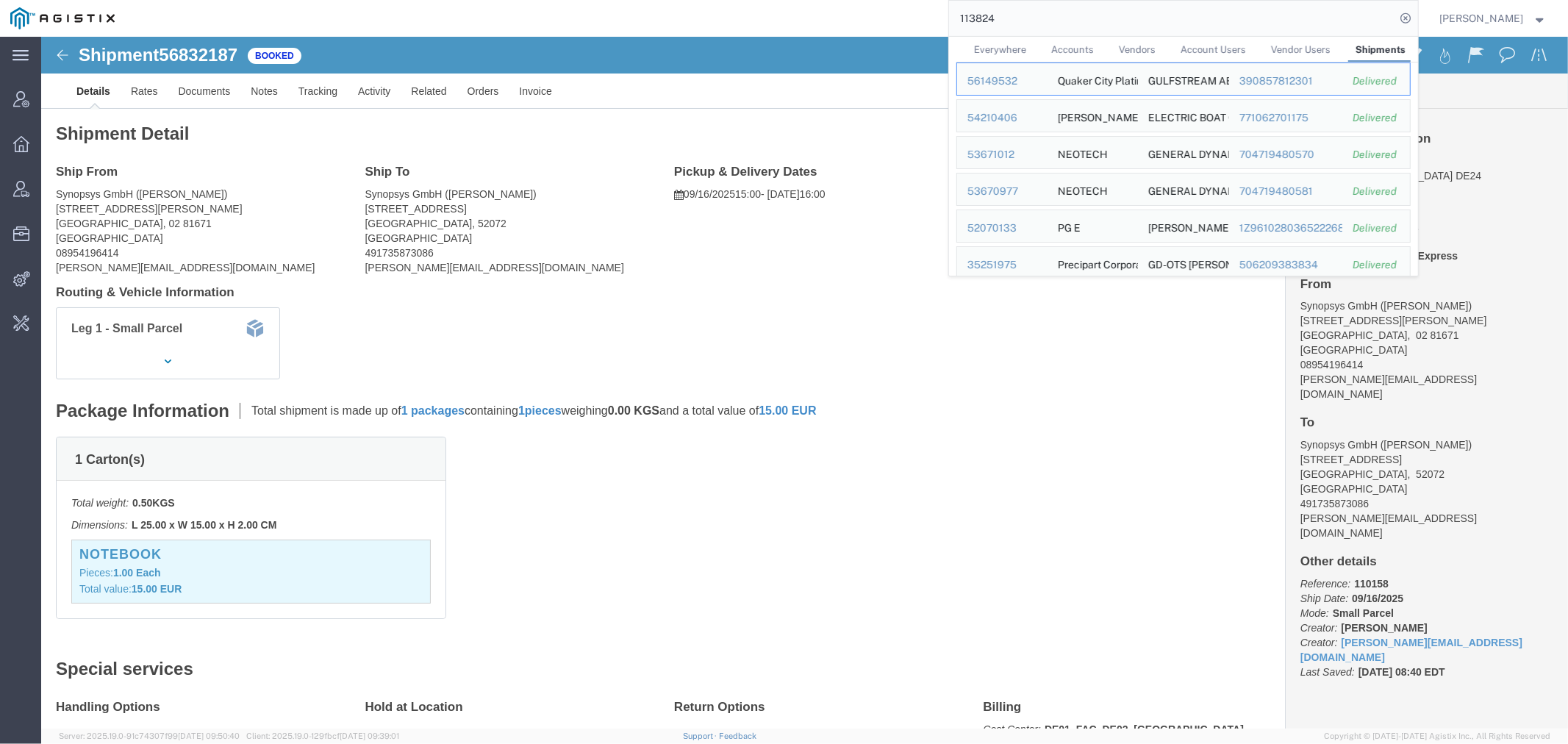
drag, startPoint x: 1034, startPoint y: 17, endPoint x: 657, endPoint y: 32, distance: 377.3
click at [772, 23] on div "113824 Everywhere Accounts Vendors Account Users Vendor Users Shipments Ship ID…" at bounding box center [772, 18] width 1293 height 37
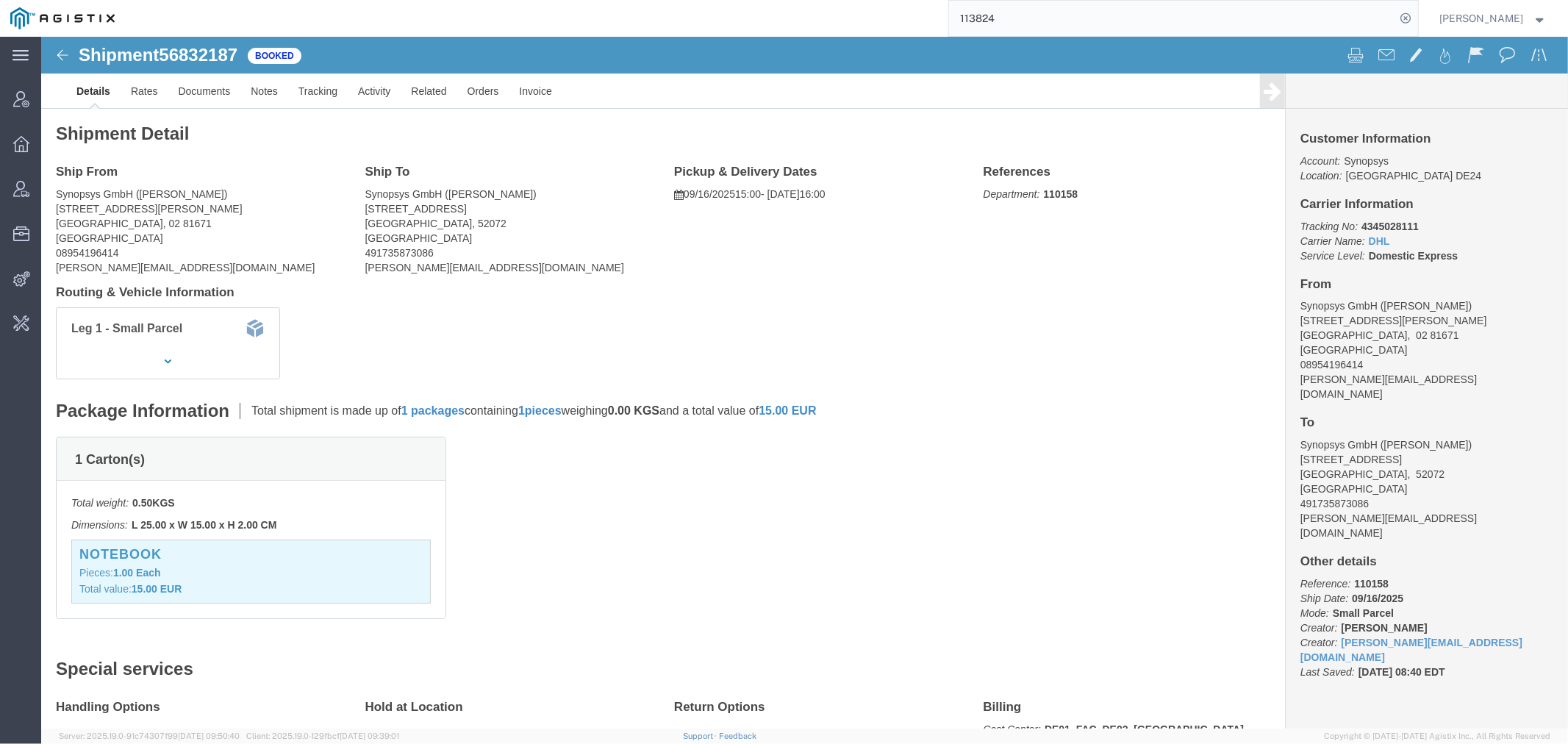
paste input "56832051"
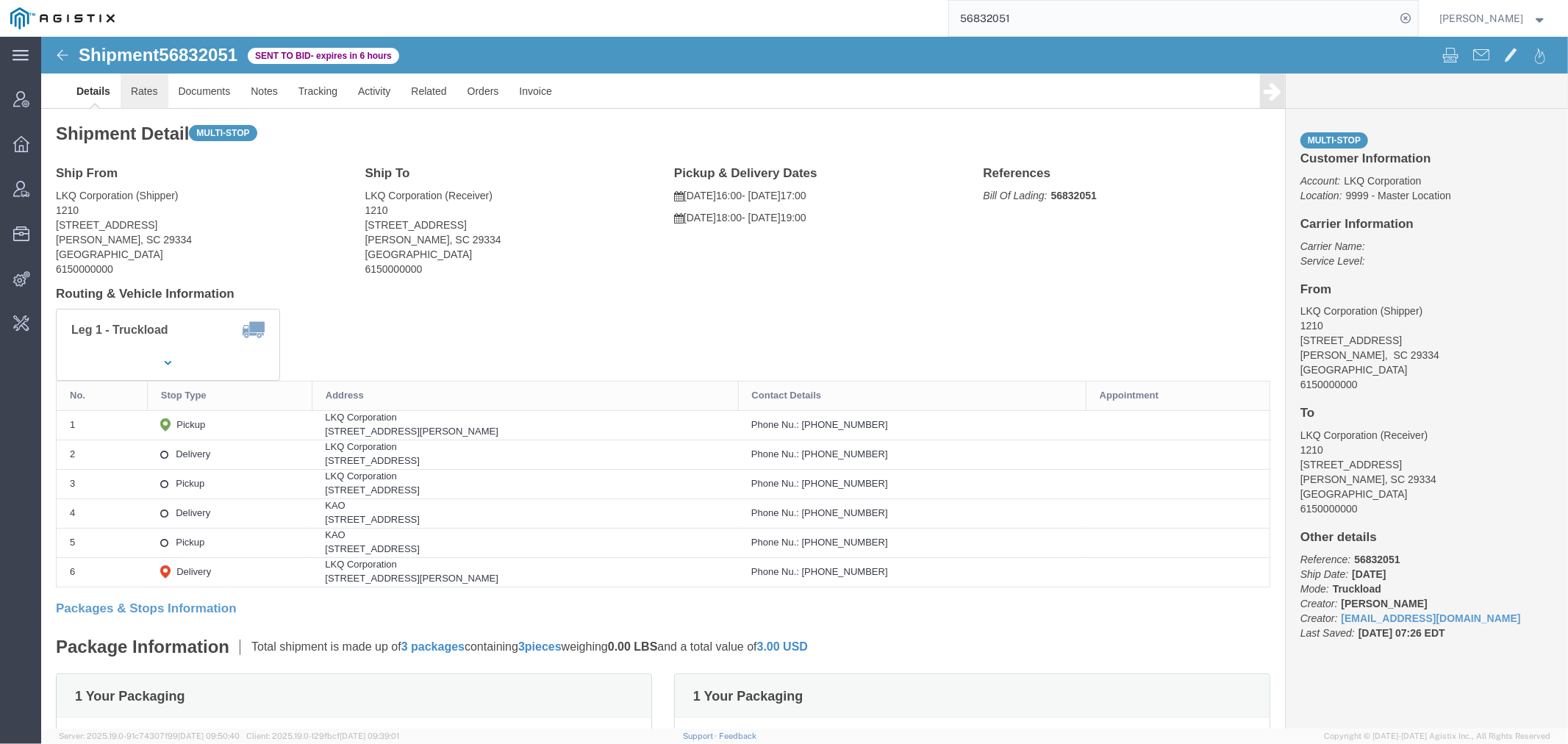
click link "Rates"
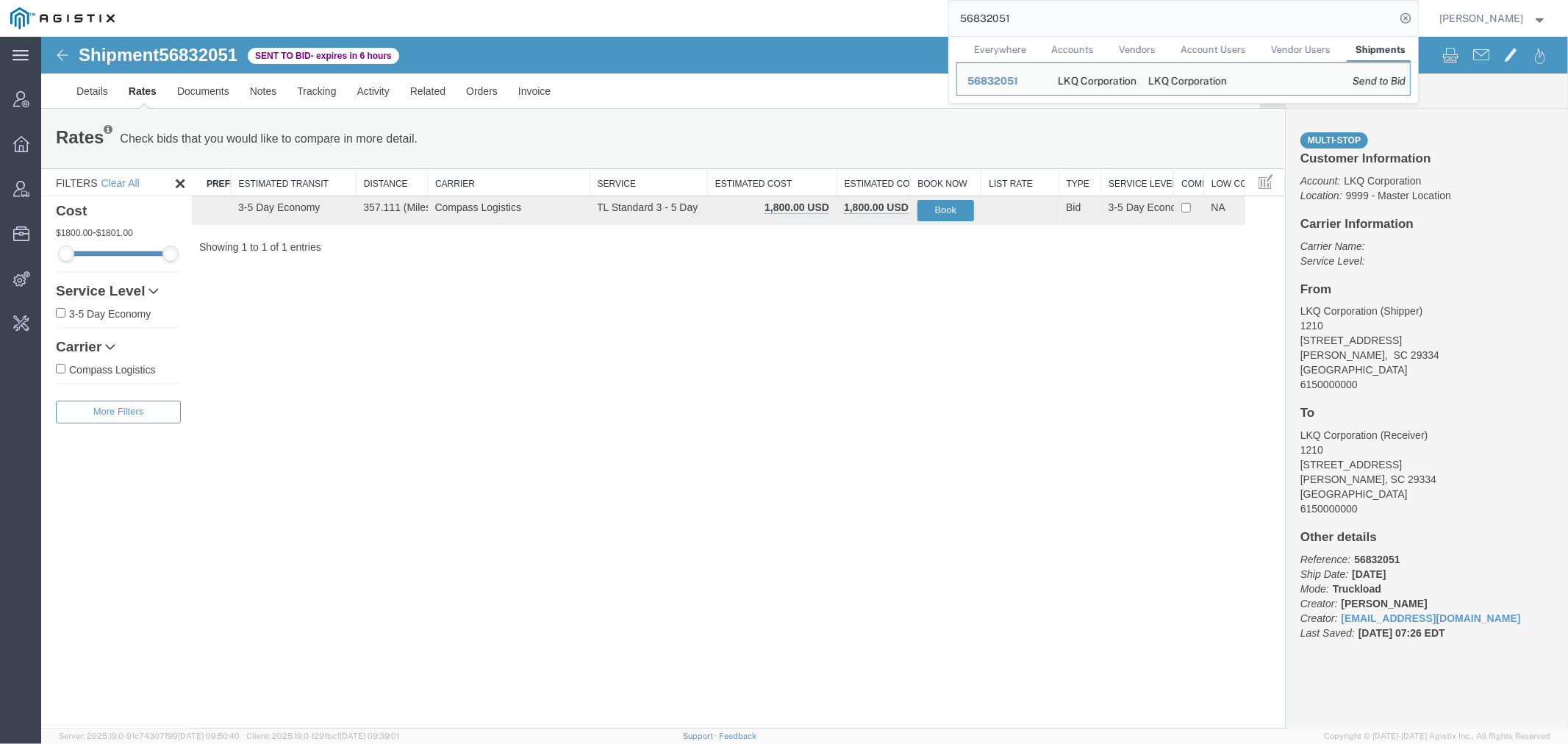
drag, startPoint x: 812, startPoint y: 16, endPoint x: 361, endPoint y: 13, distance: 451.0
click at [566, 16] on div "56832051 Everywhere Accounts Vendors Account Users Vendor Users Shipments Ship …" at bounding box center [772, 18] width 1293 height 37
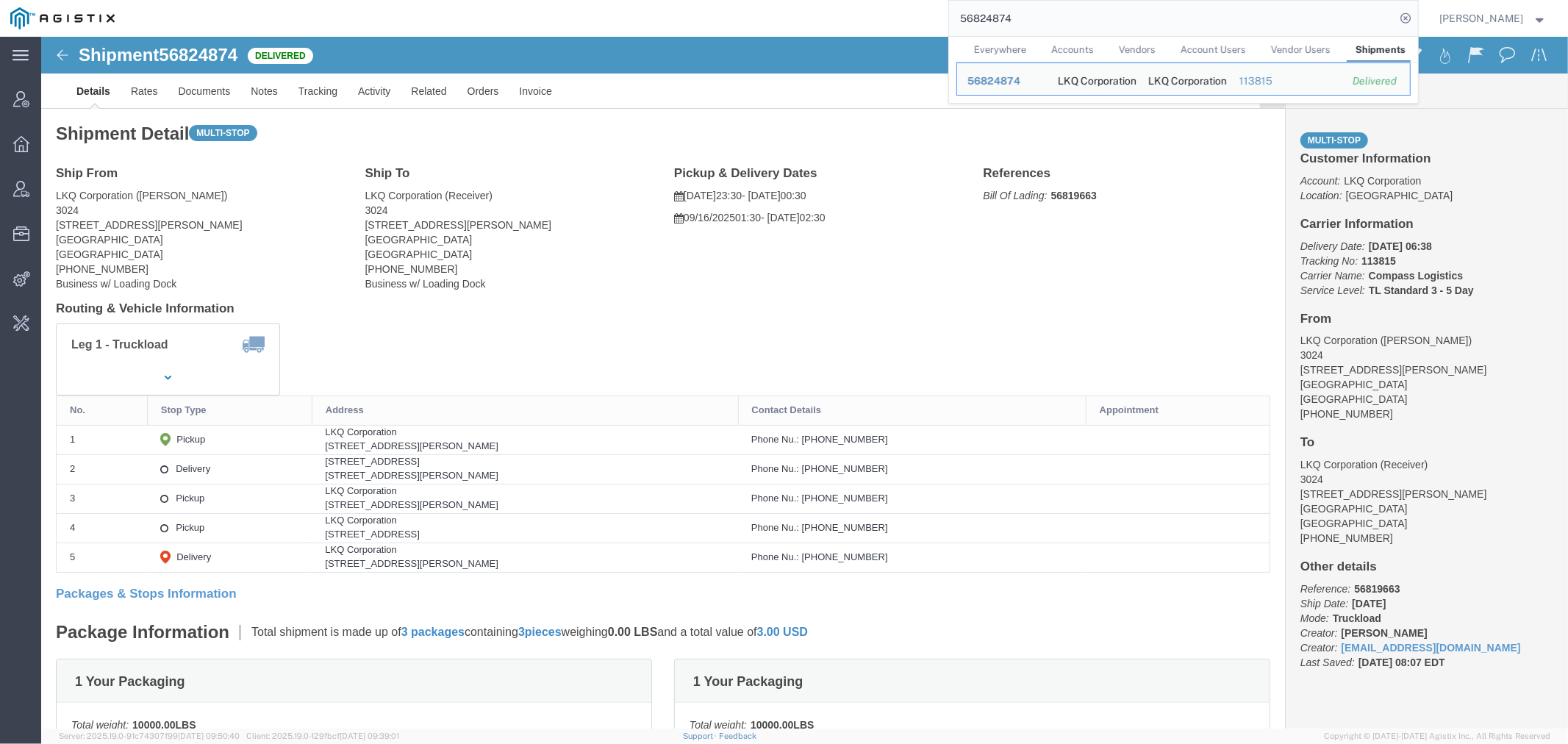
drag, startPoint x: 1048, startPoint y: 28, endPoint x: 463, endPoint y: 25, distance: 585.0
click at [498, 25] on div "56824874 Everywhere Accounts Vendors Account Users Vendor Users Shipments Ship …" at bounding box center [772, 18] width 1293 height 37
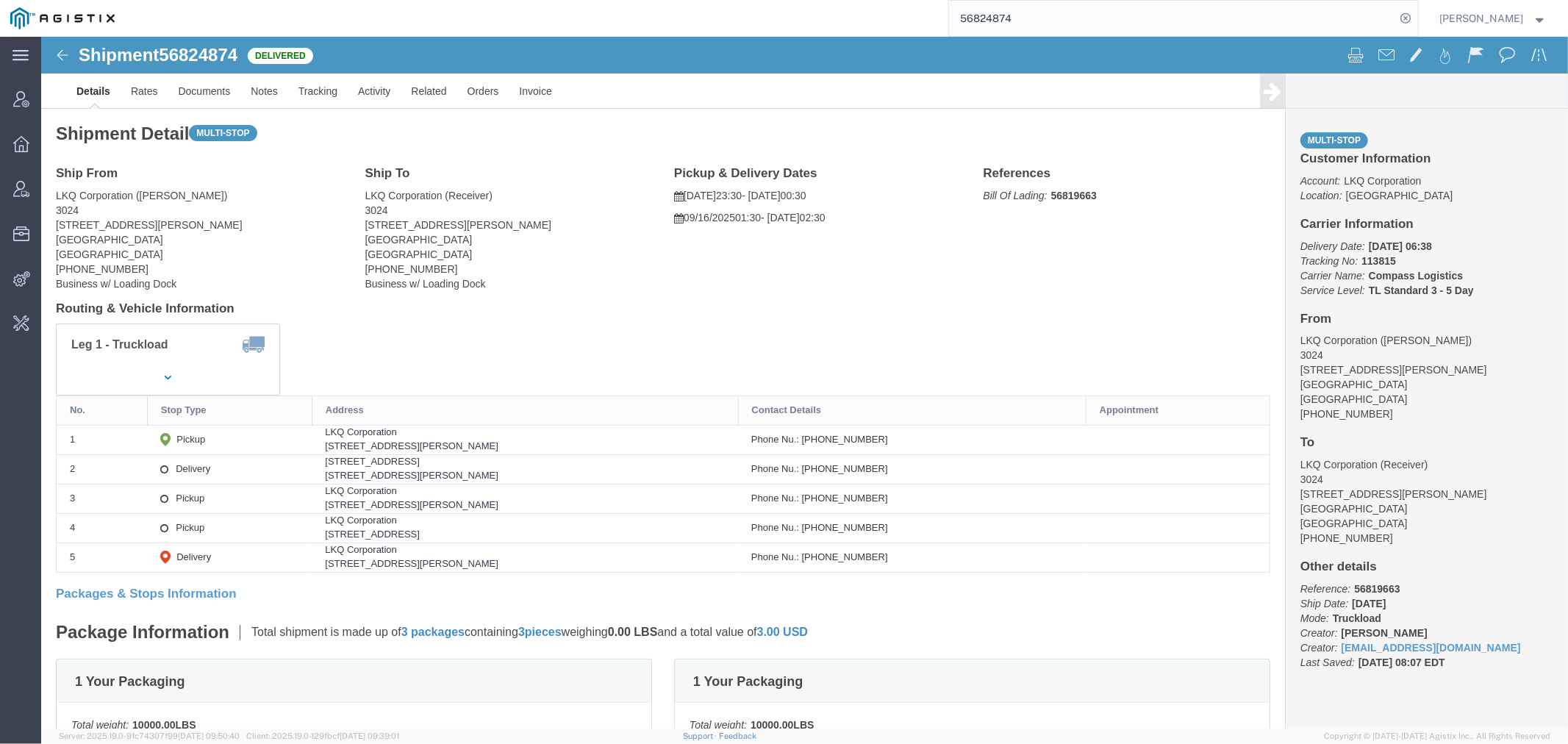
paste input "5172"
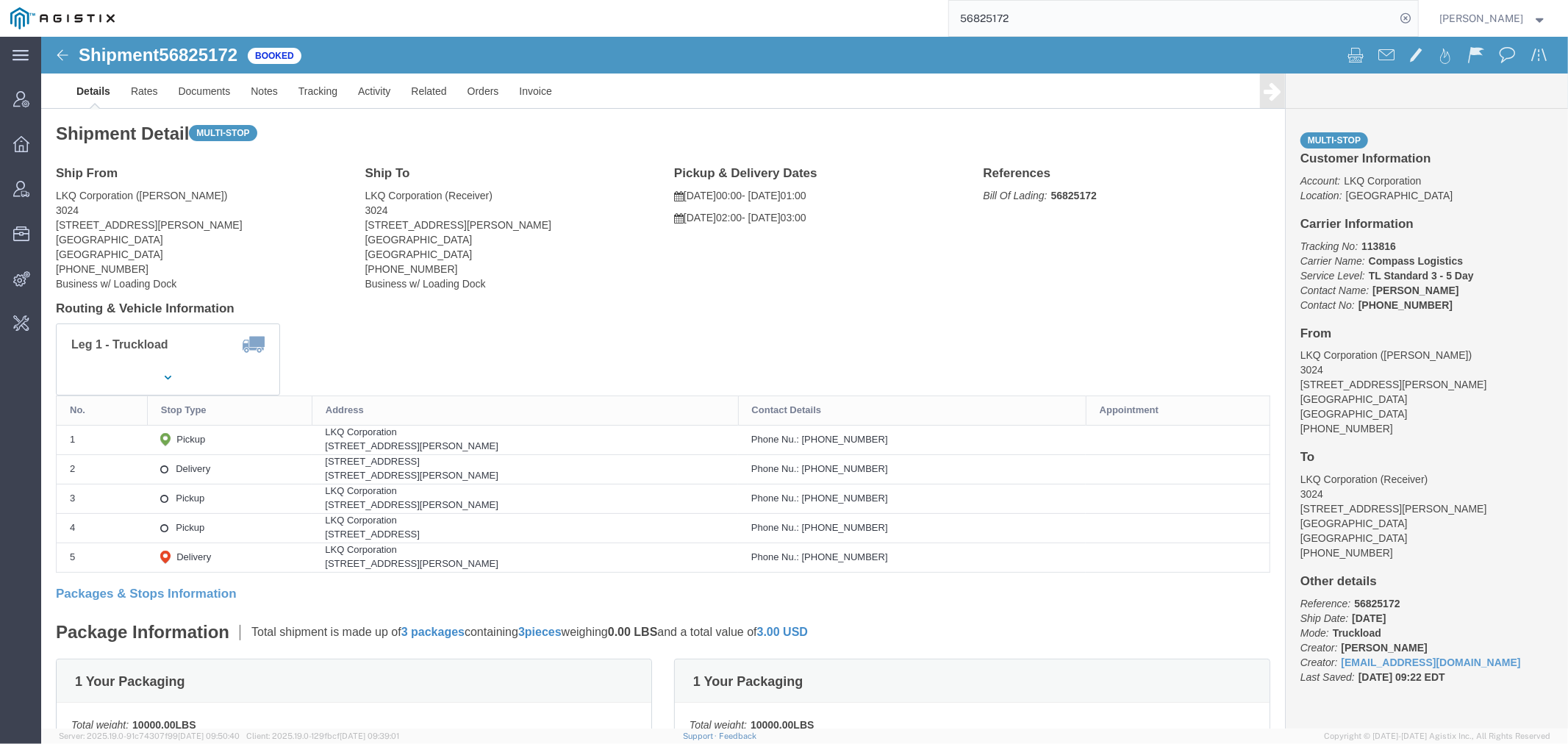
click b "113816"
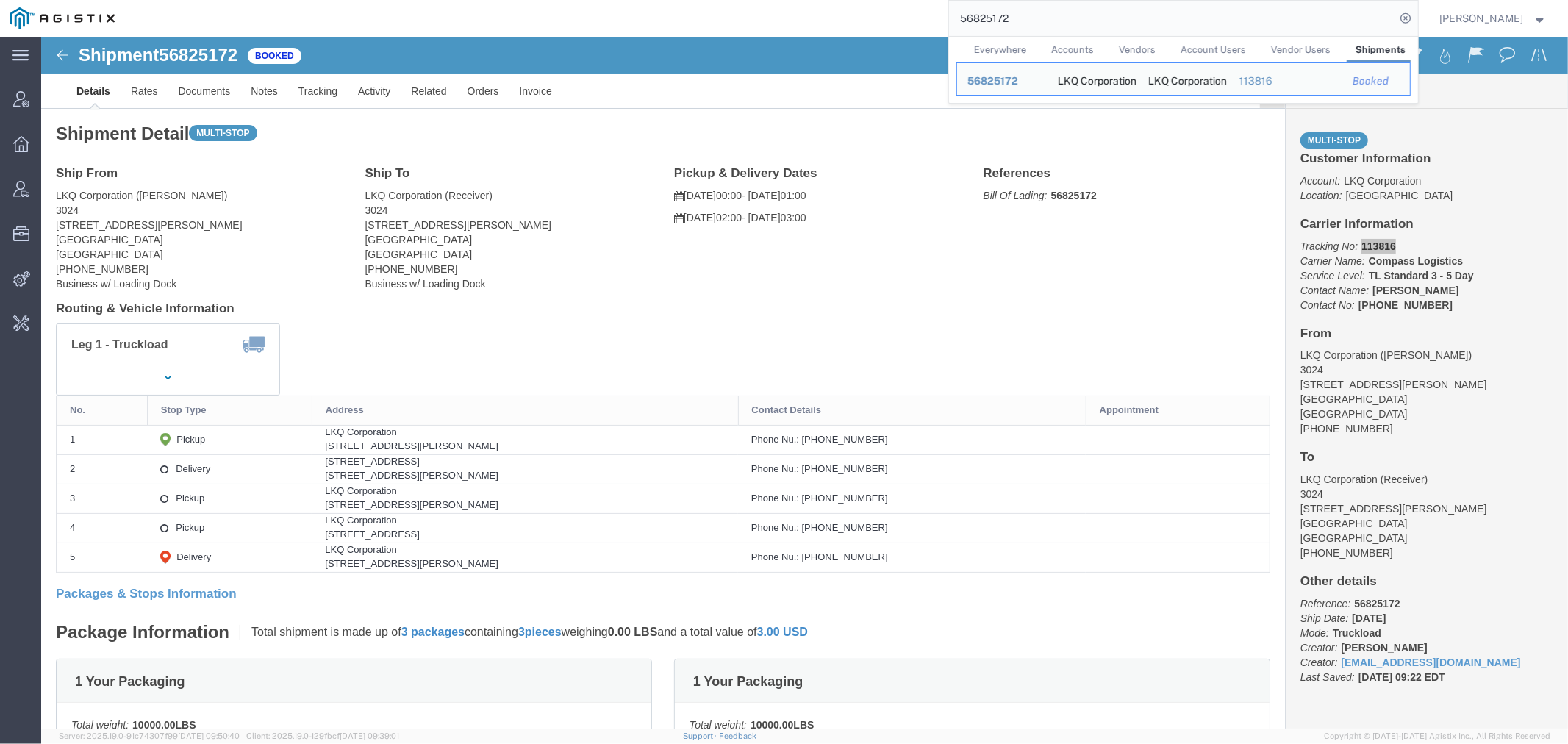
drag, startPoint x: 1045, startPoint y: 17, endPoint x: 612, endPoint y: 26, distance: 433.1
click at [707, 19] on div "56825172 Everywhere Accounts Vendors Account Users Vendor Users Shipments Ship …" at bounding box center [772, 18] width 1293 height 37
paste input "23"
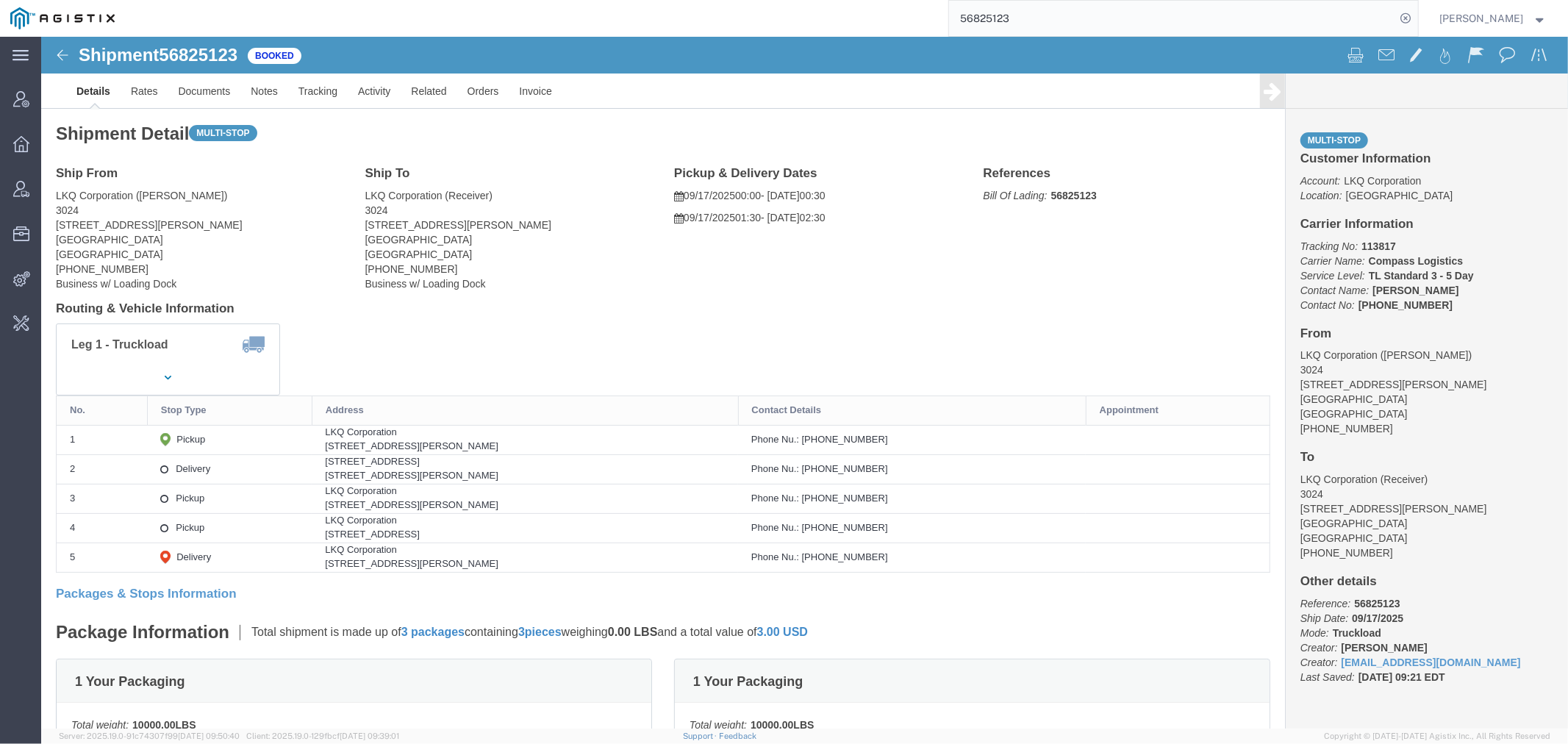
drag, startPoint x: 744, startPoint y: 15, endPoint x: 498, endPoint y: 11, distance: 246.0
click at [624, 15] on div "56825123" at bounding box center [772, 18] width 1293 height 37
paste input "4"
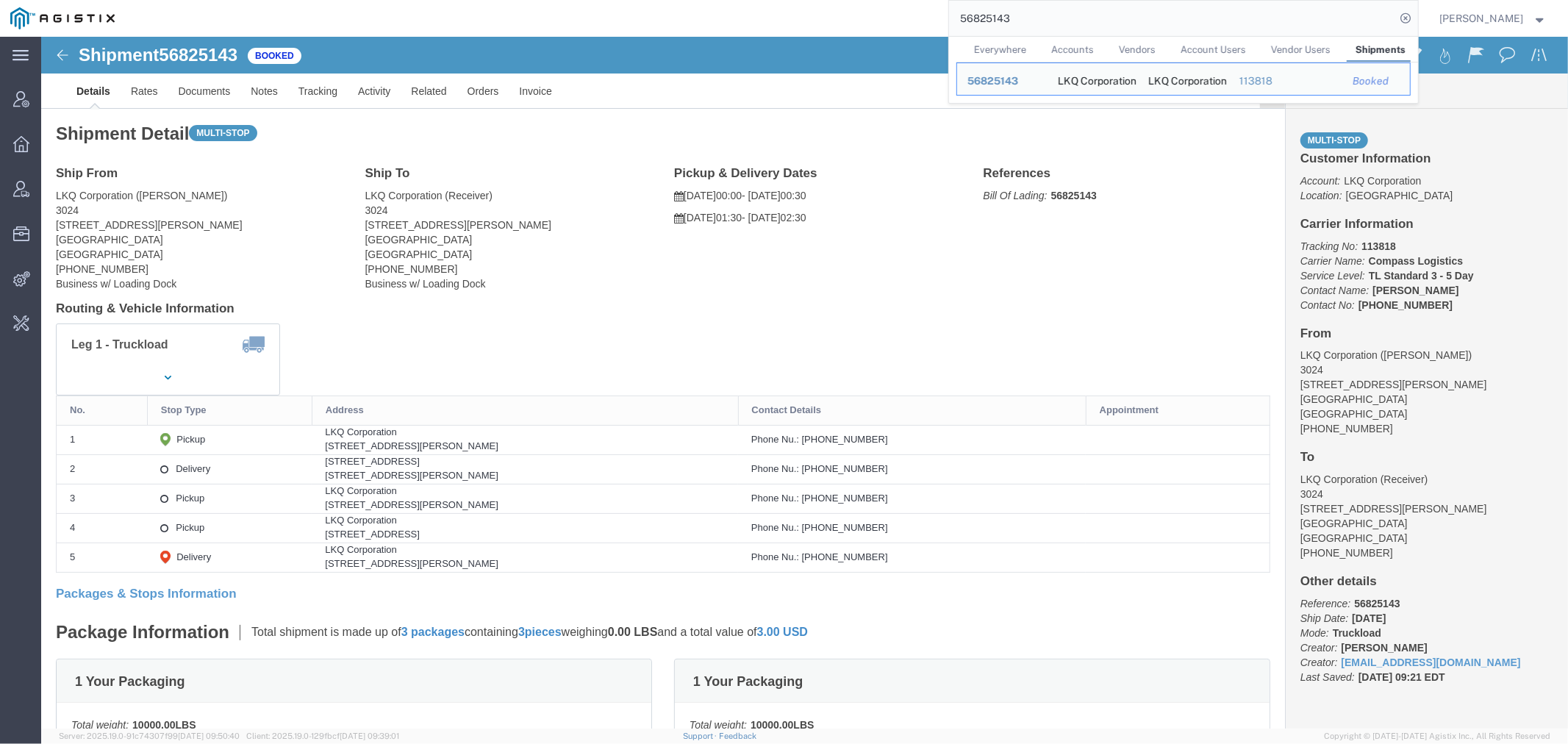
drag, startPoint x: 1085, startPoint y: 23, endPoint x: 799, endPoint y: 23, distance: 286.0
click at [815, 23] on div "56825143 Everywhere Accounts Vendors Account Users Vendor Users Shipments Ship …" at bounding box center [772, 18] width 1293 height 37
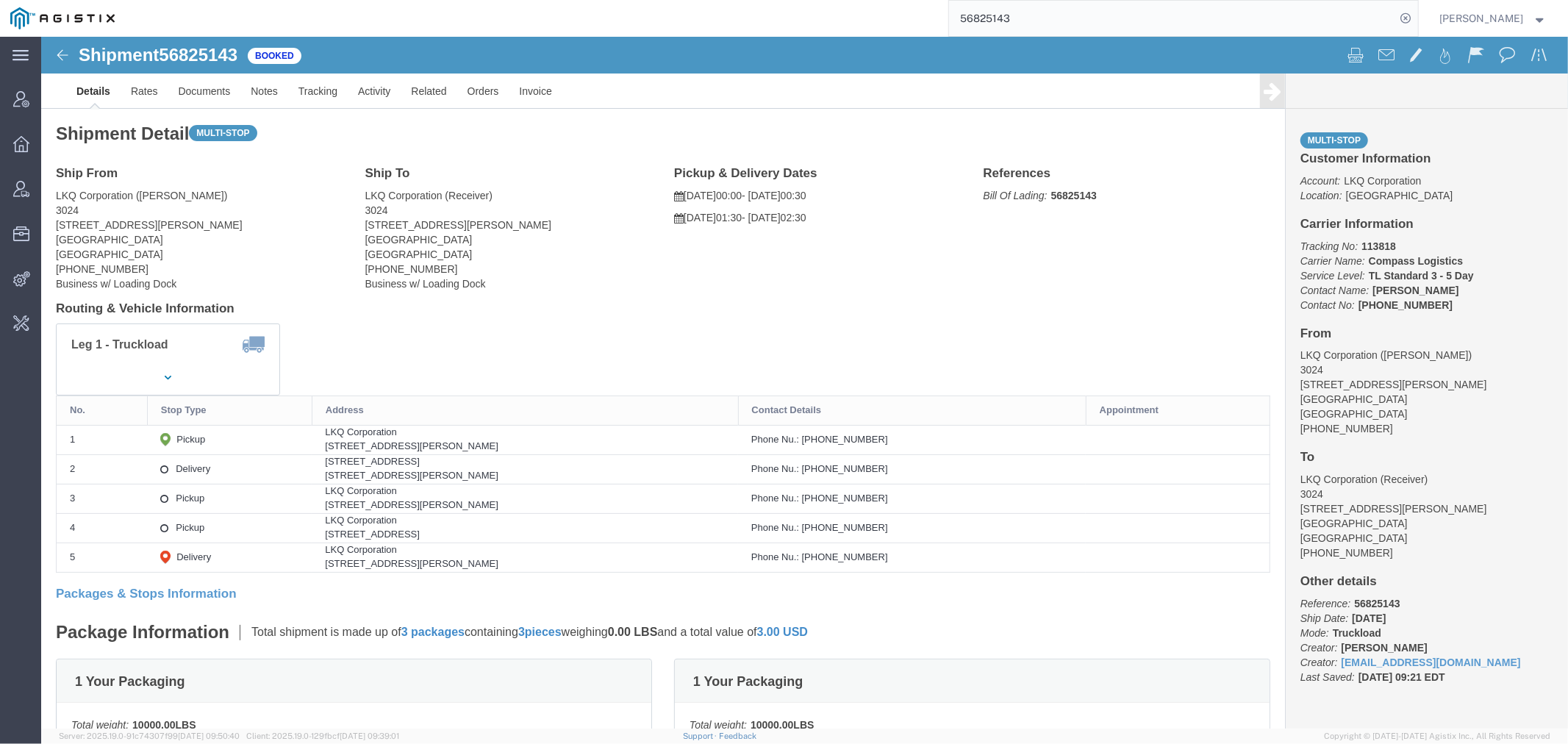
paste input "32051"
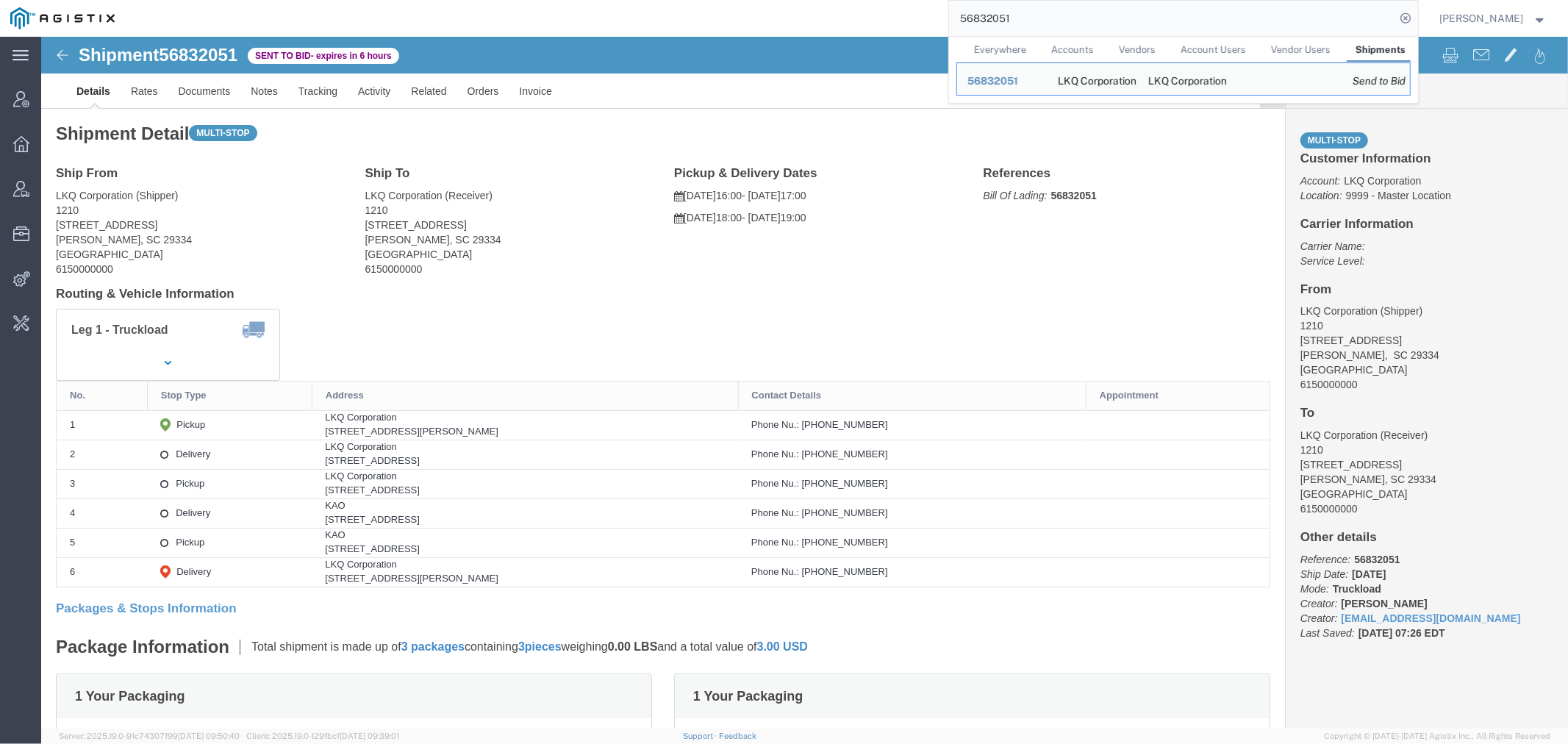
drag, startPoint x: 1054, startPoint y: 11, endPoint x: 769, endPoint y: 23, distance: 285.3
click at [871, 23] on div "56832051 Everywhere Accounts Vendors Account Users Vendor Users Shipments Ship …" at bounding box center [772, 18] width 1293 height 37
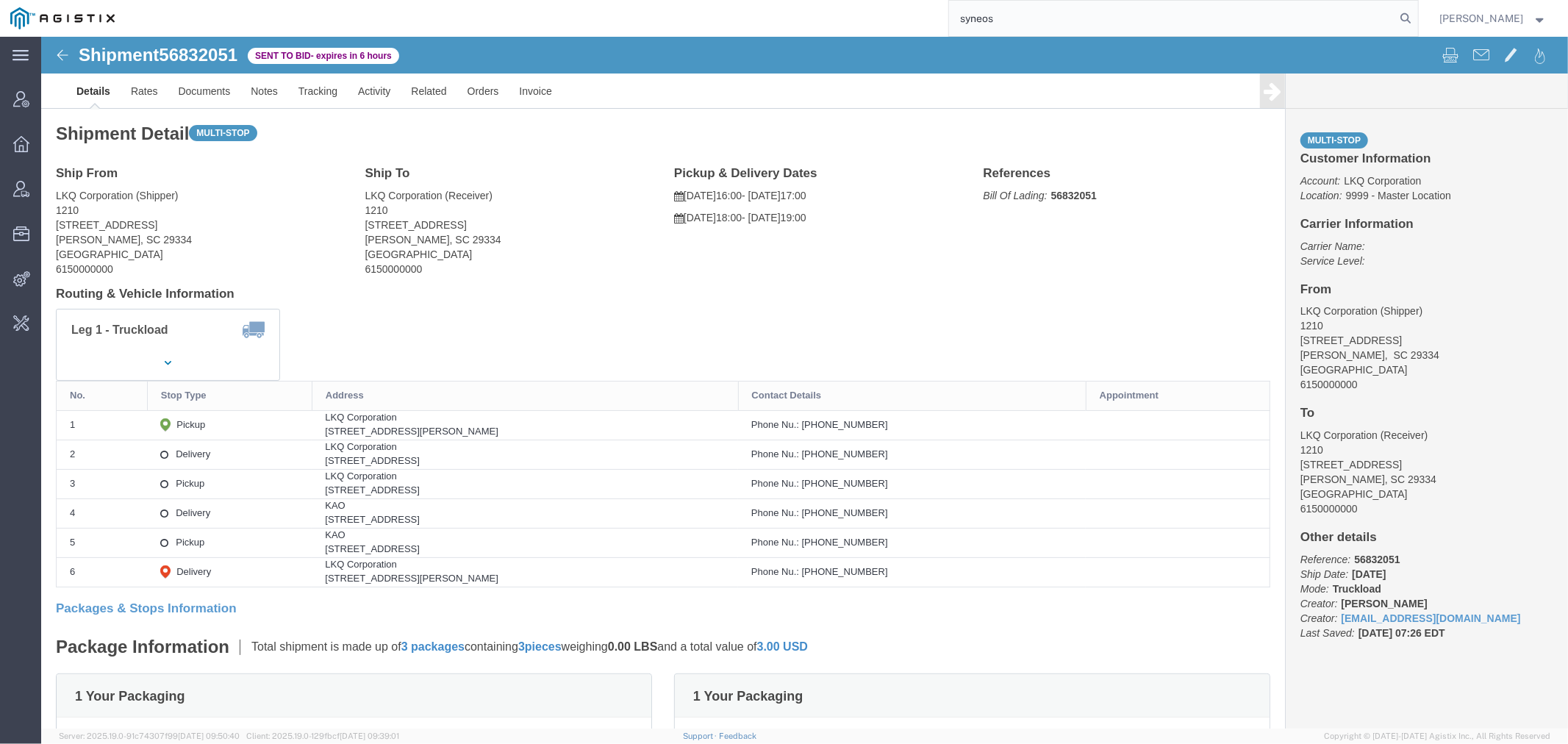
type input "syneos"
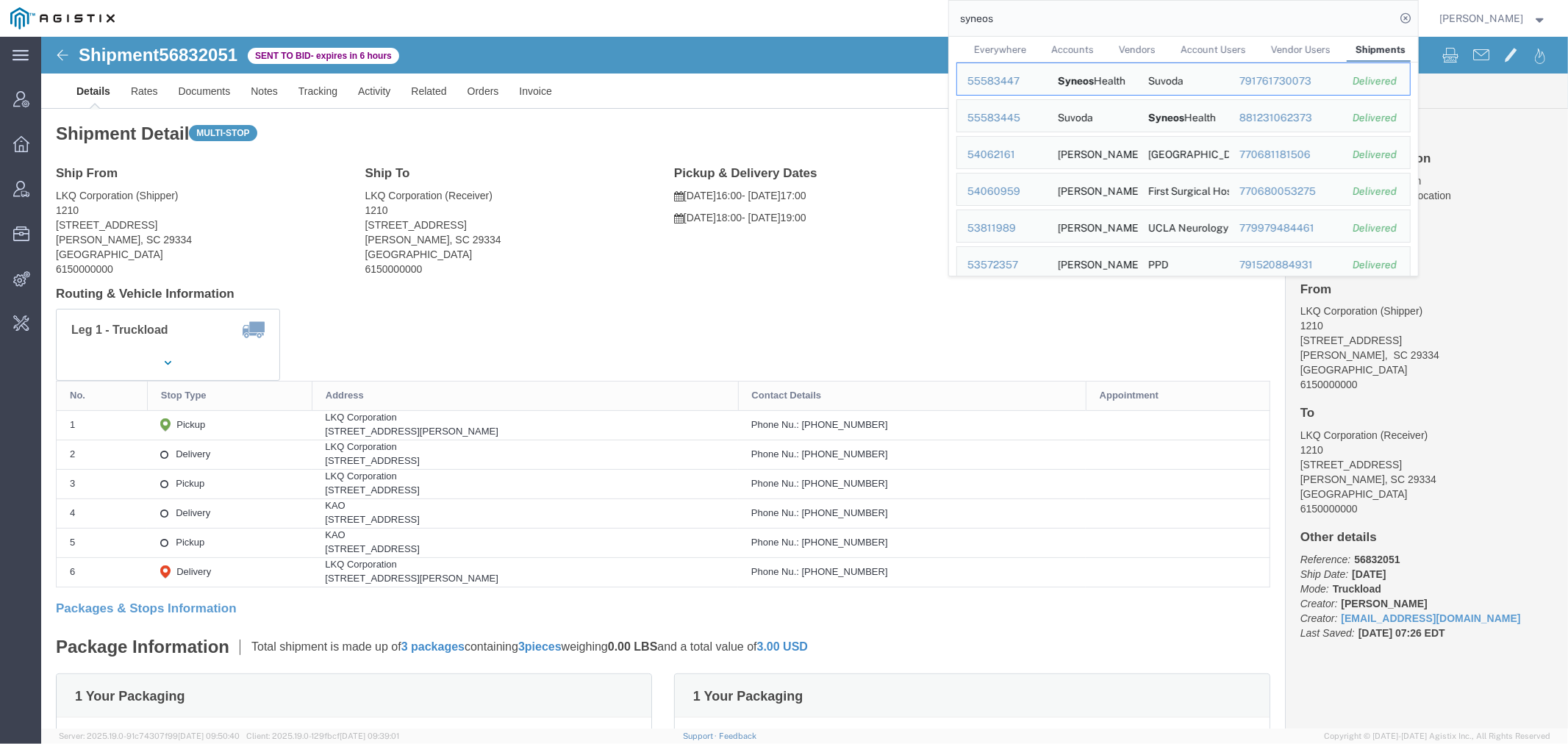
click at [1094, 49] on span "Accounts" at bounding box center [1072, 49] width 43 height 11
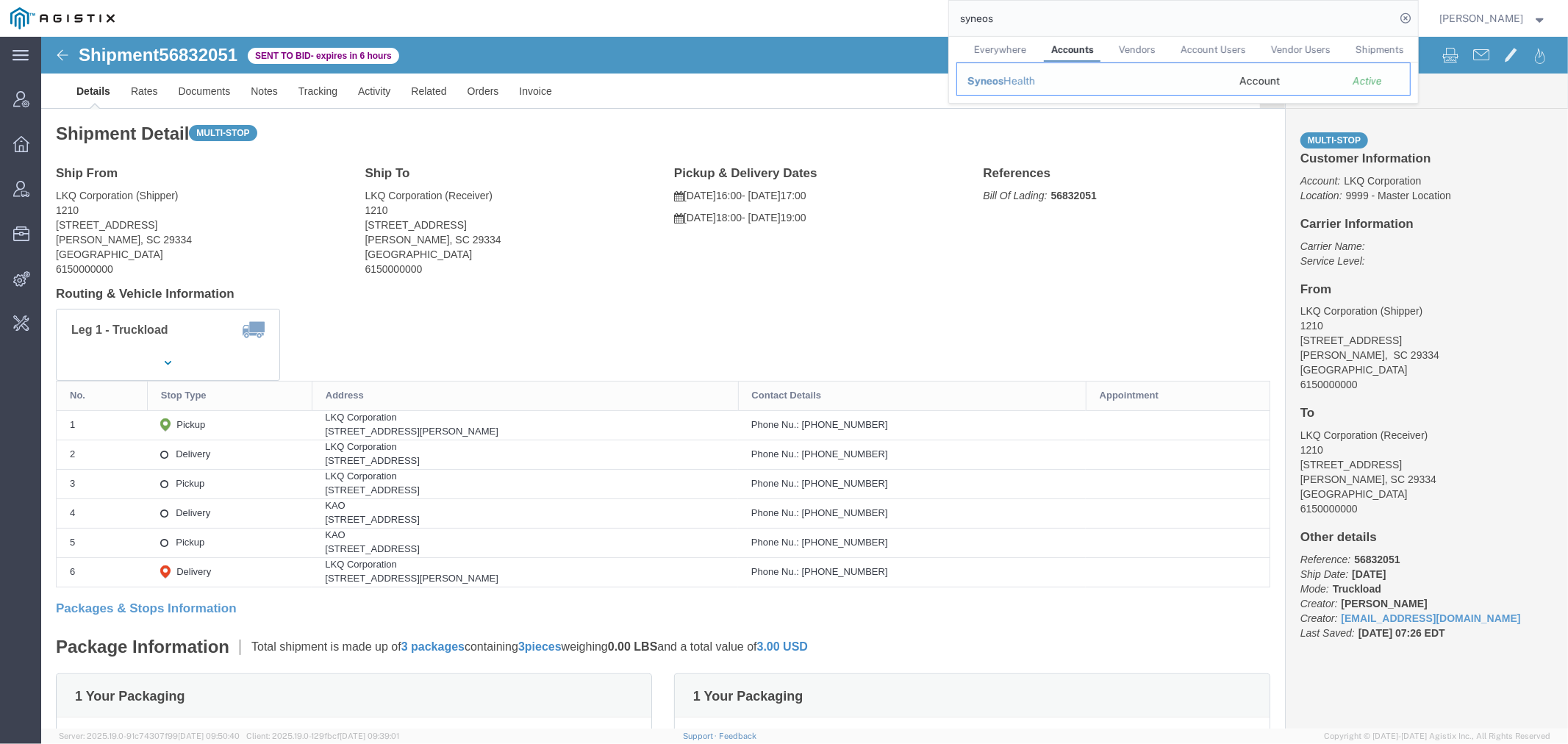
click at [1003, 81] on span "Syneos" at bounding box center [985, 81] width 36 height 12
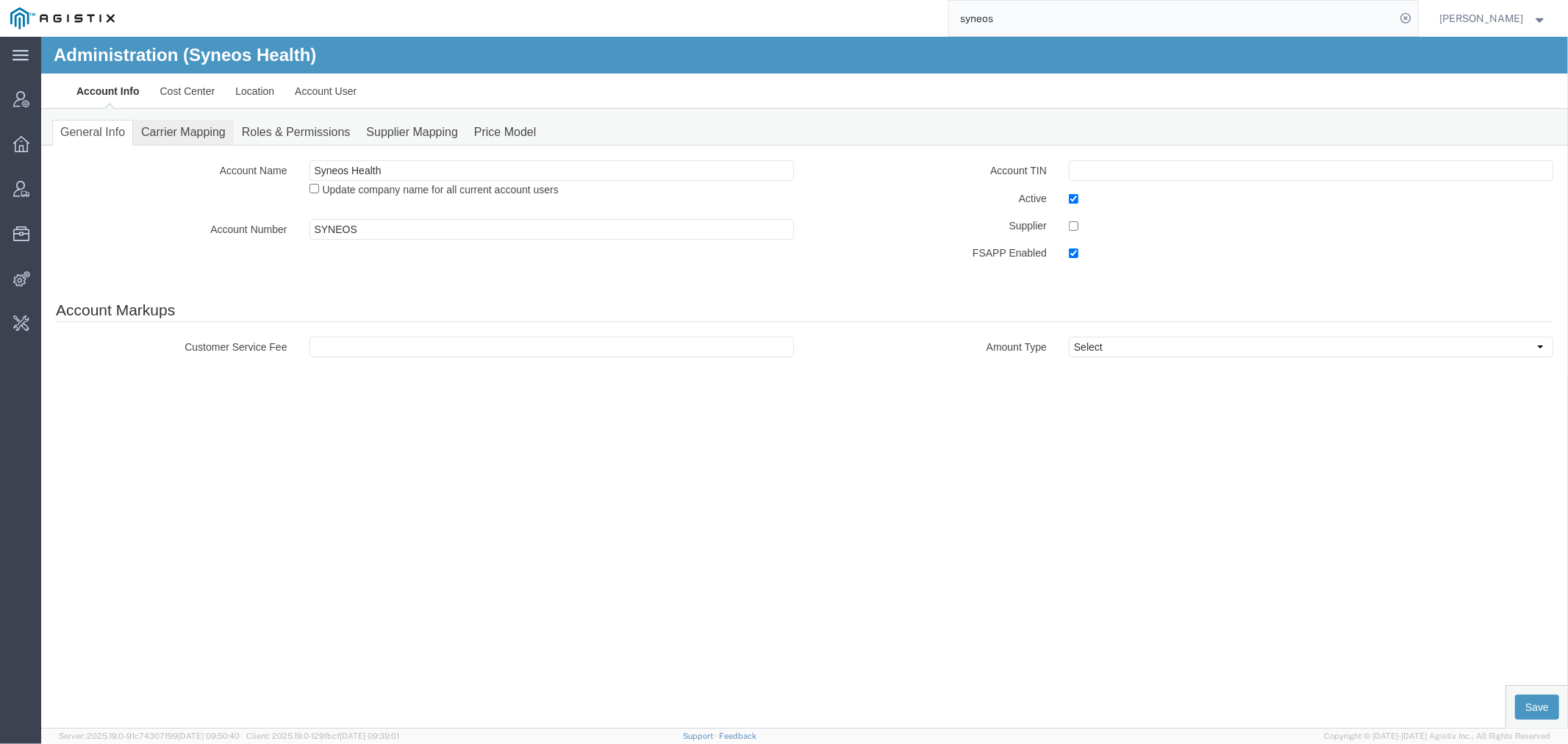
click at [195, 140] on link "Carrier Mapping" at bounding box center [183, 132] width 101 height 26
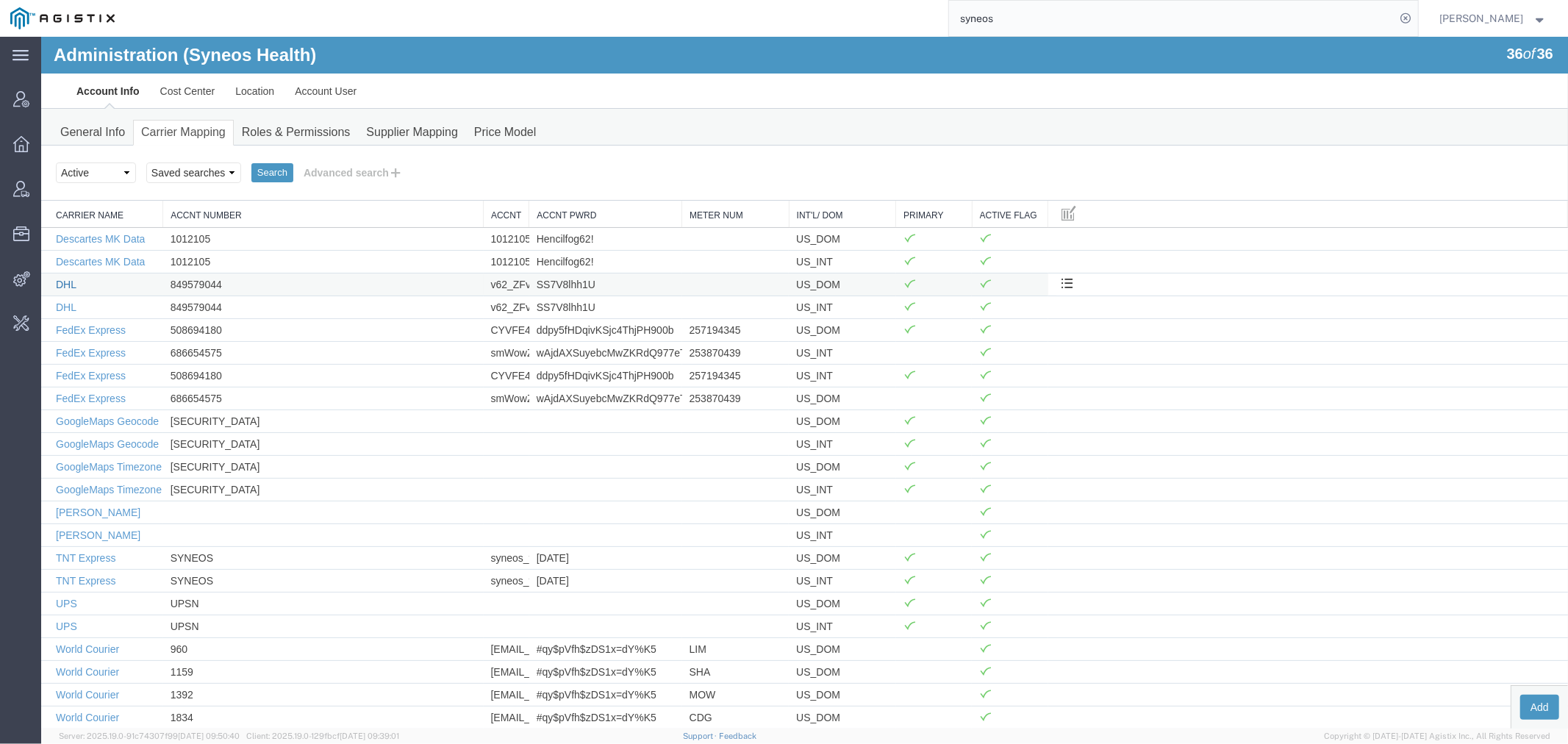
click at [60, 278] on link "DHL" at bounding box center [65, 284] width 20 height 12
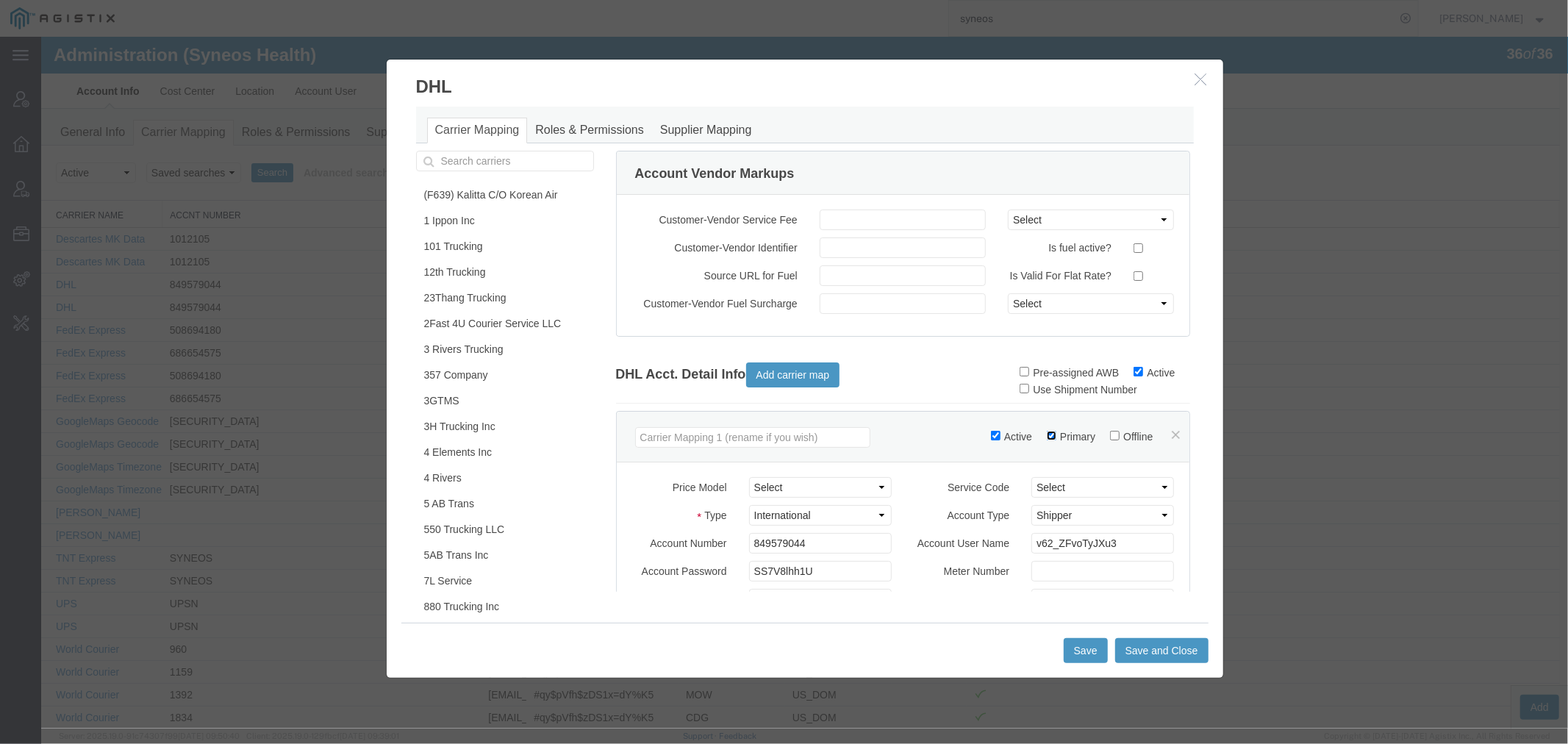
click at [1046, 440] on input "Primary" at bounding box center [1051, 435] width 10 height 10
checkbox input "false"
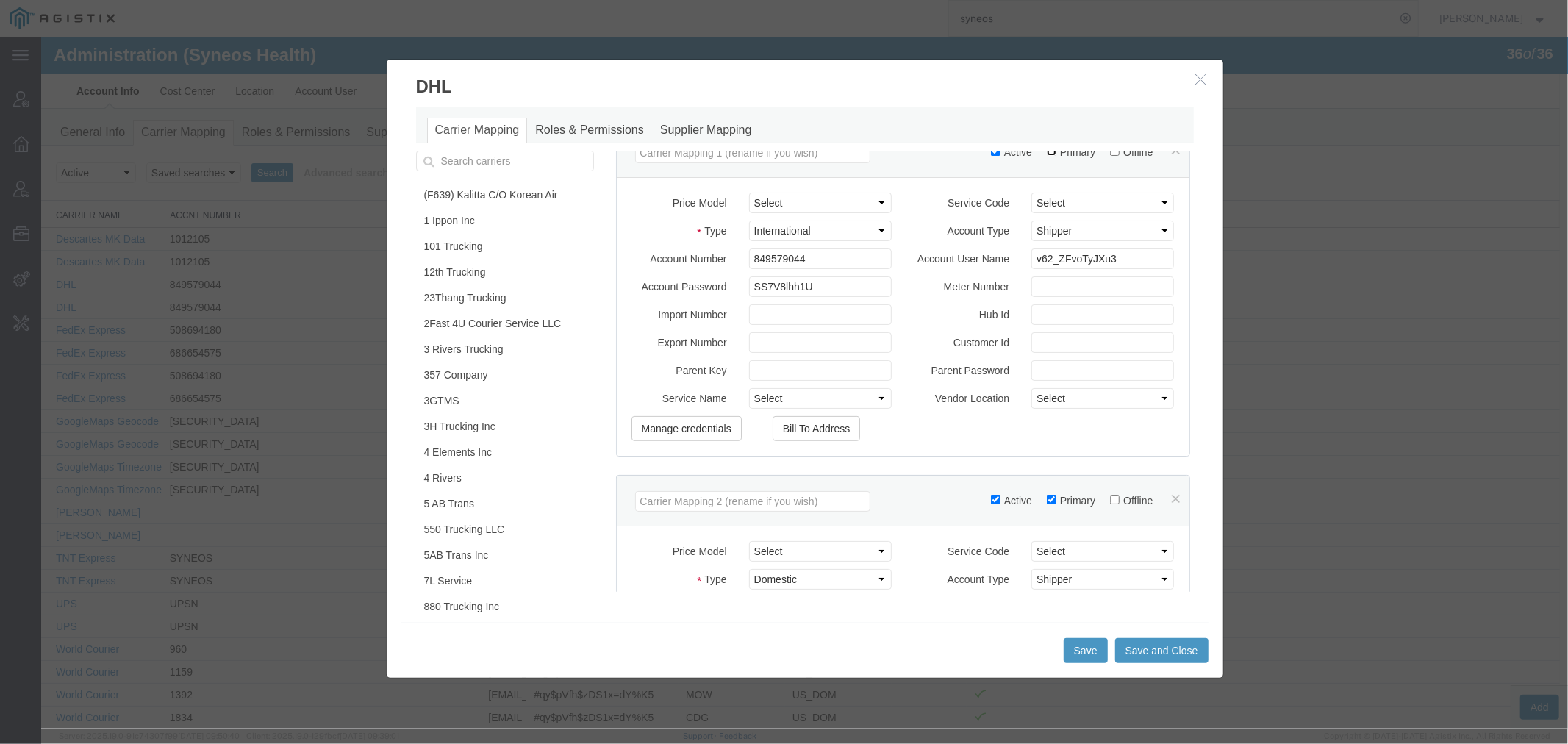
scroll to position [327, 0]
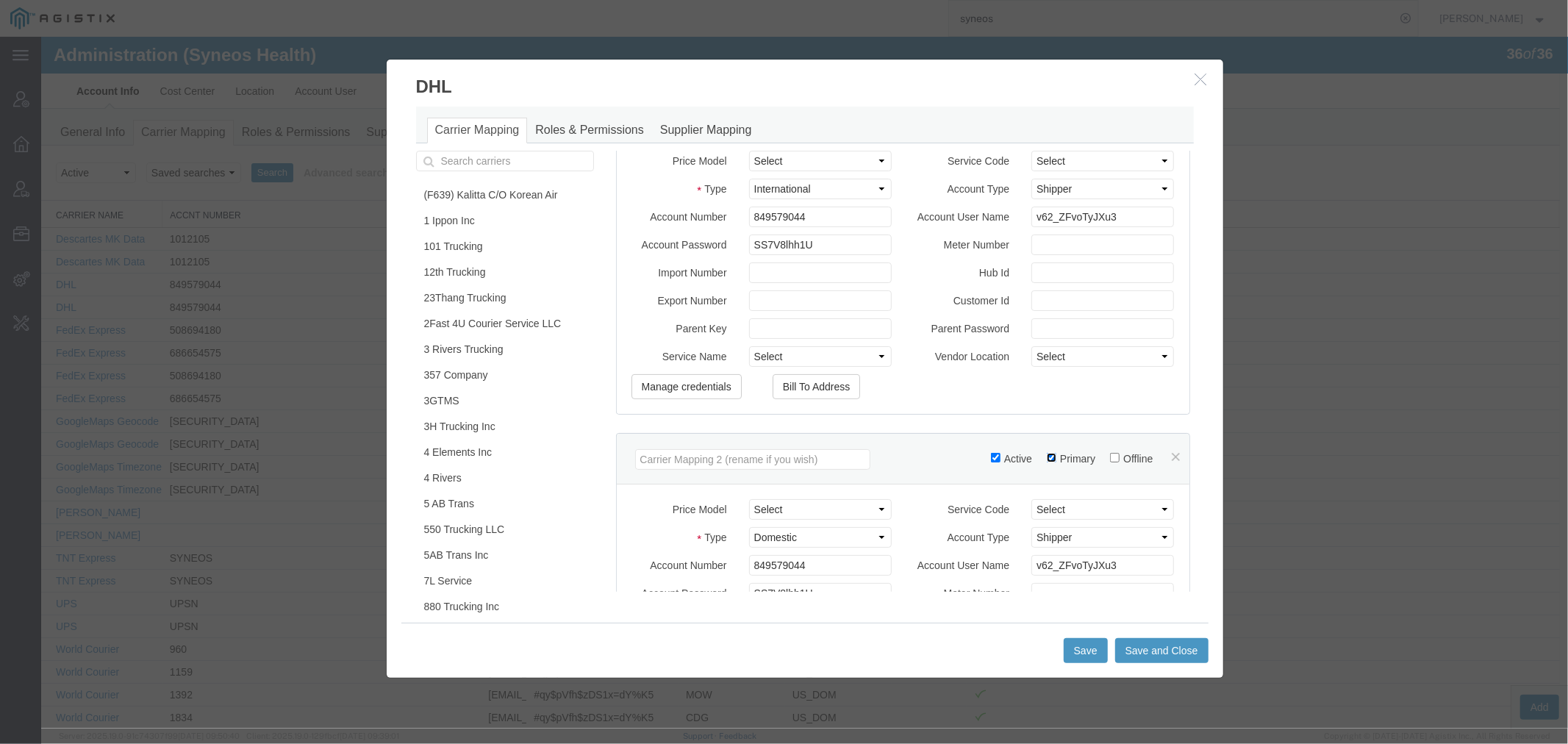
click at [1046, 462] on input "Primary" at bounding box center [1051, 457] width 10 height 10
checkbox input "false"
click at [1142, 655] on button "Save and Close" at bounding box center [1161, 650] width 94 height 25
